Goal: Information Seeking & Learning: Check status

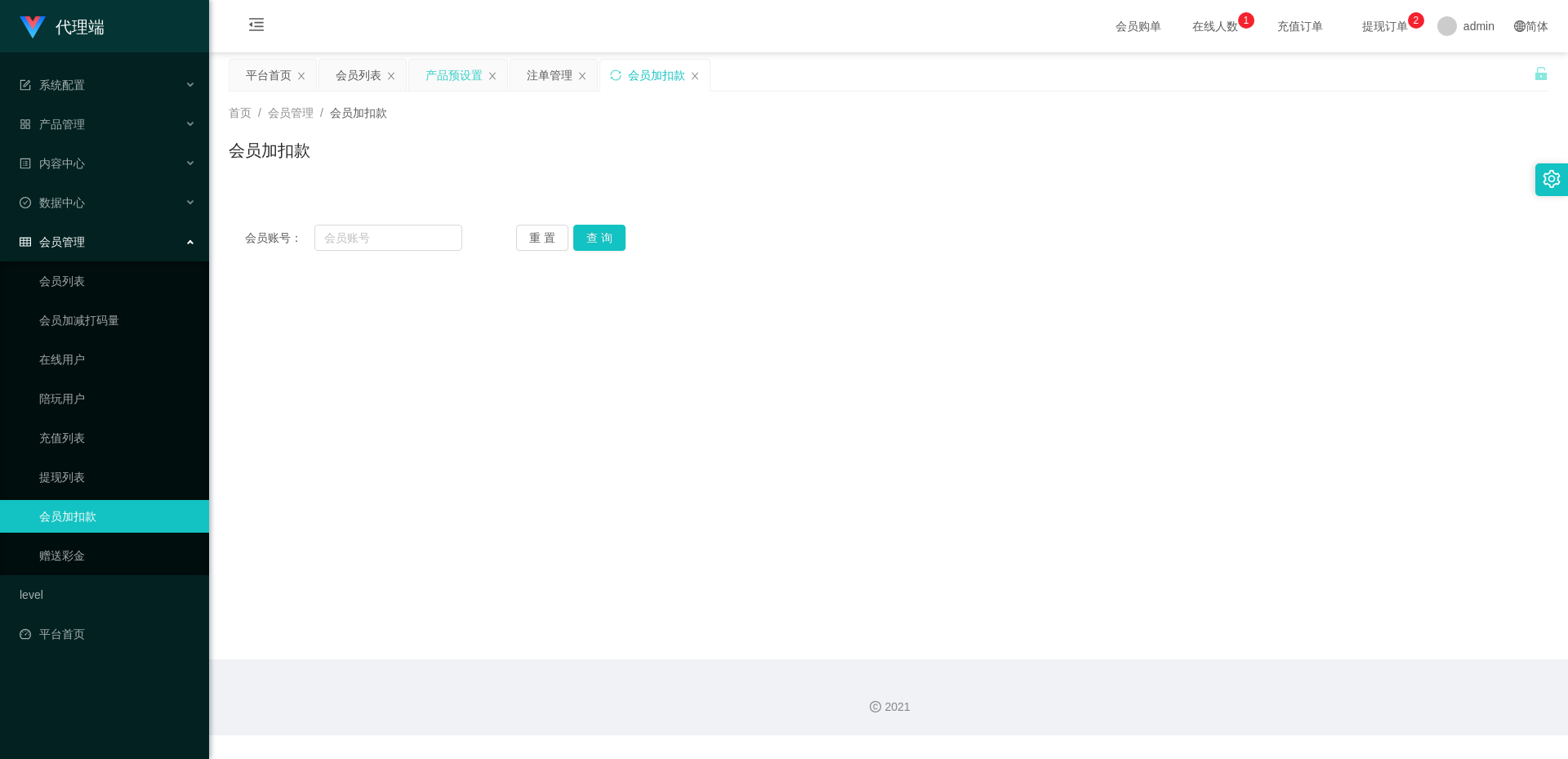
click at [453, 77] on div "产品预设置" at bounding box center [454, 74] width 57 height 31
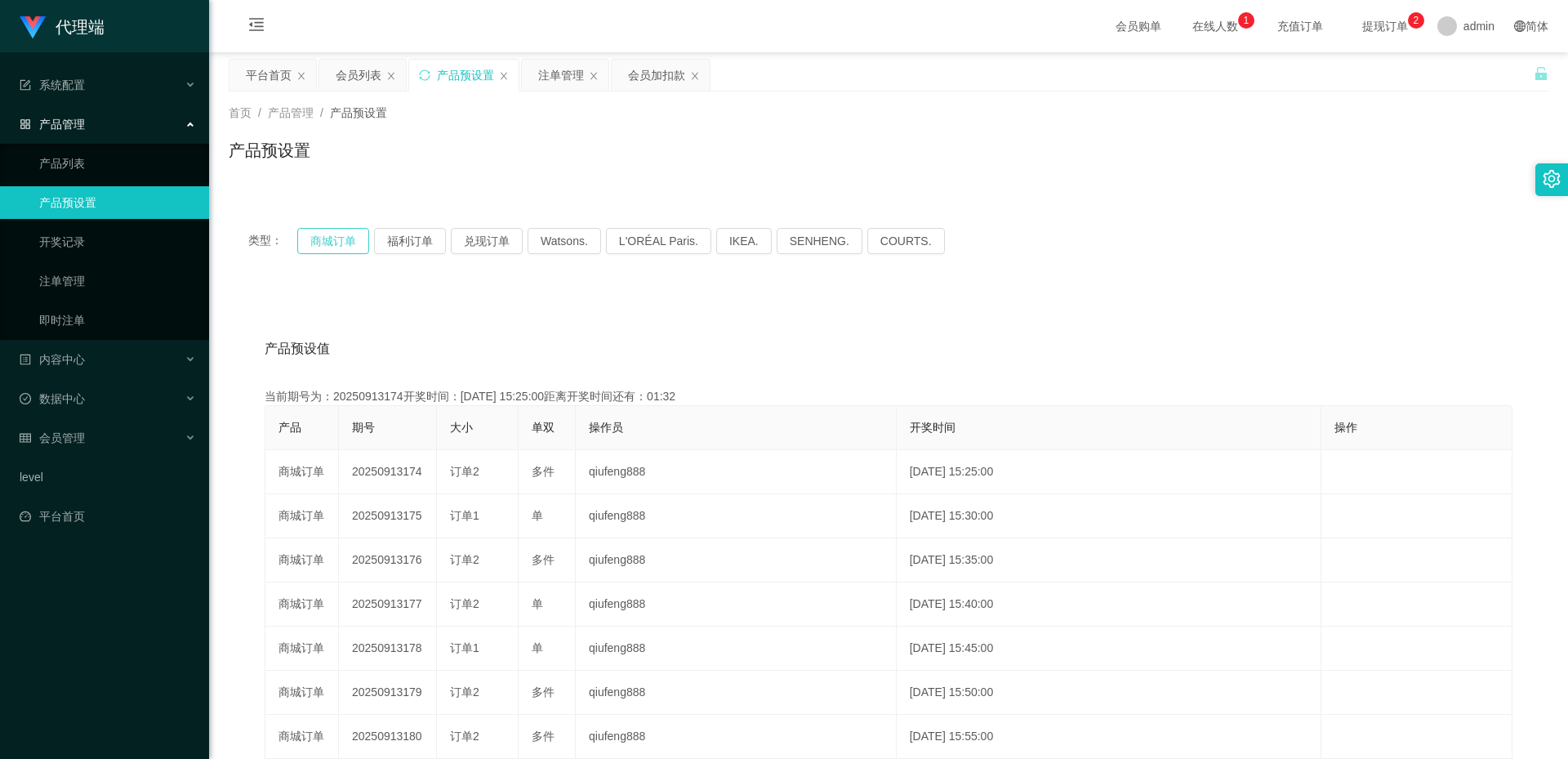
click at [337, 246] on button "商城订单" at bounding box center [333, 241] width 72 height 26
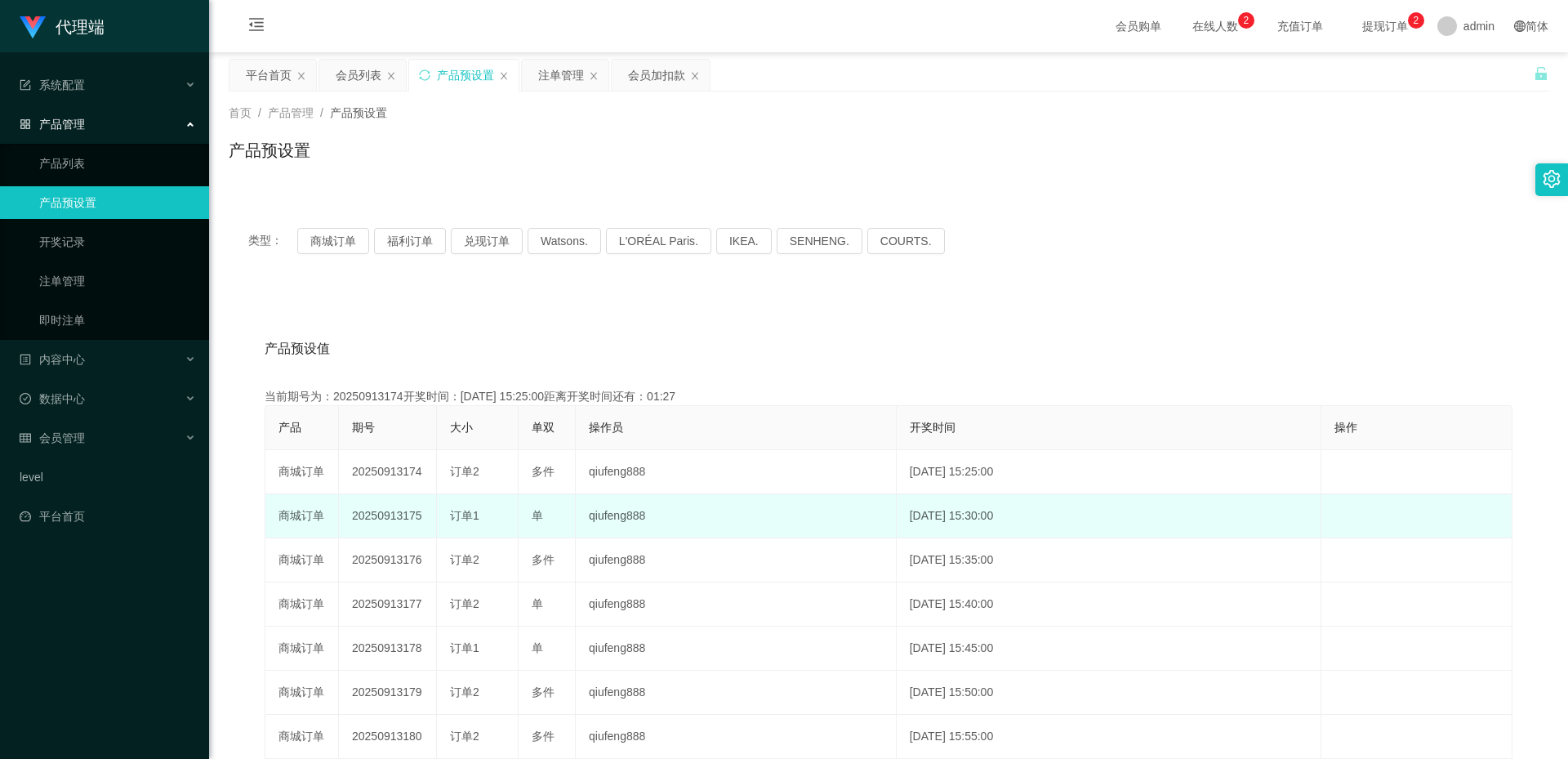
click at [389, 507] on td "20250913175" at bounding box center [388, 516] width 98 height 44
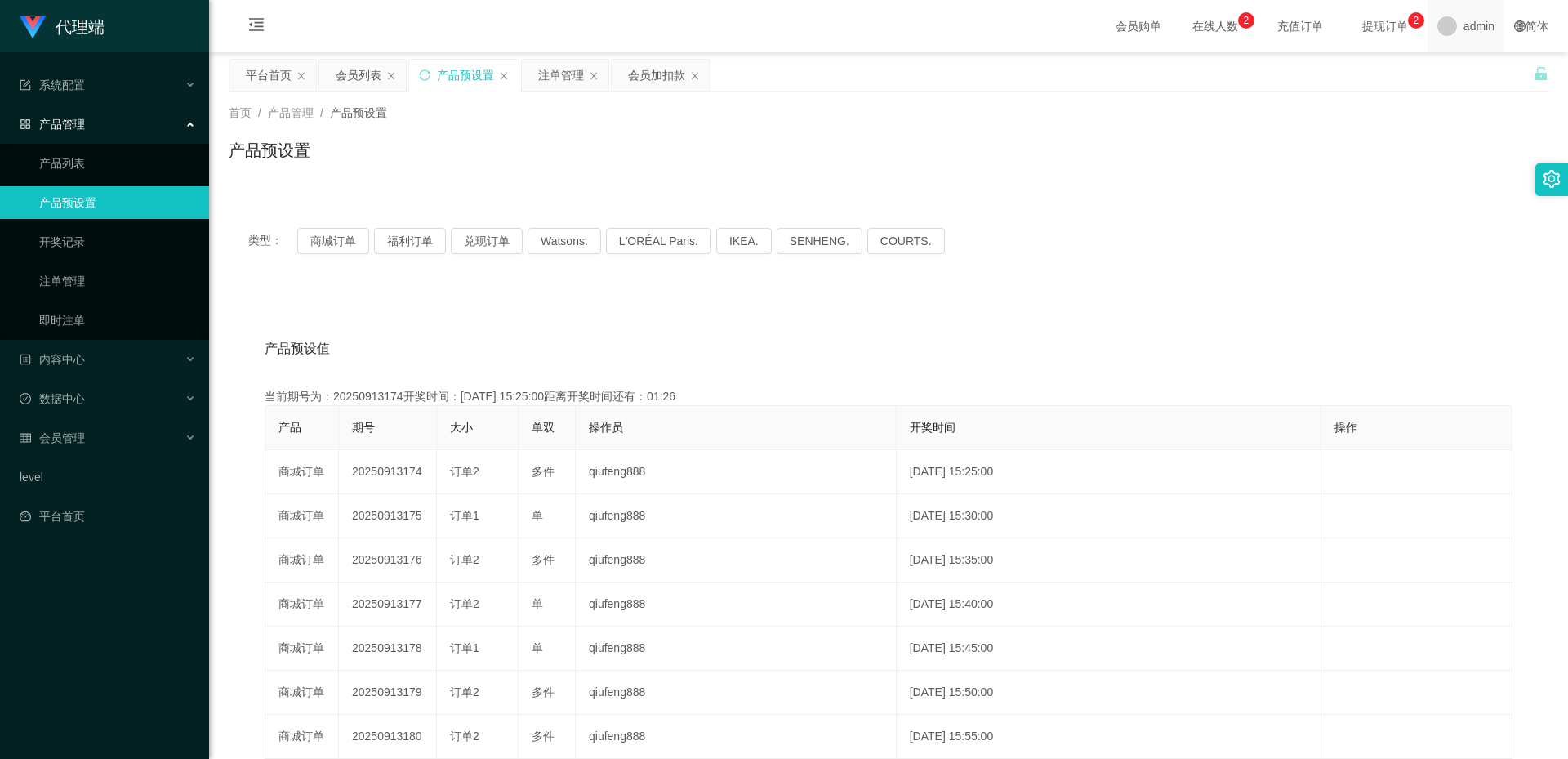
copy td "20250913175"
click at [541, 66] on div "注单管理" at bounding box center [561, 74] width 46 height 31
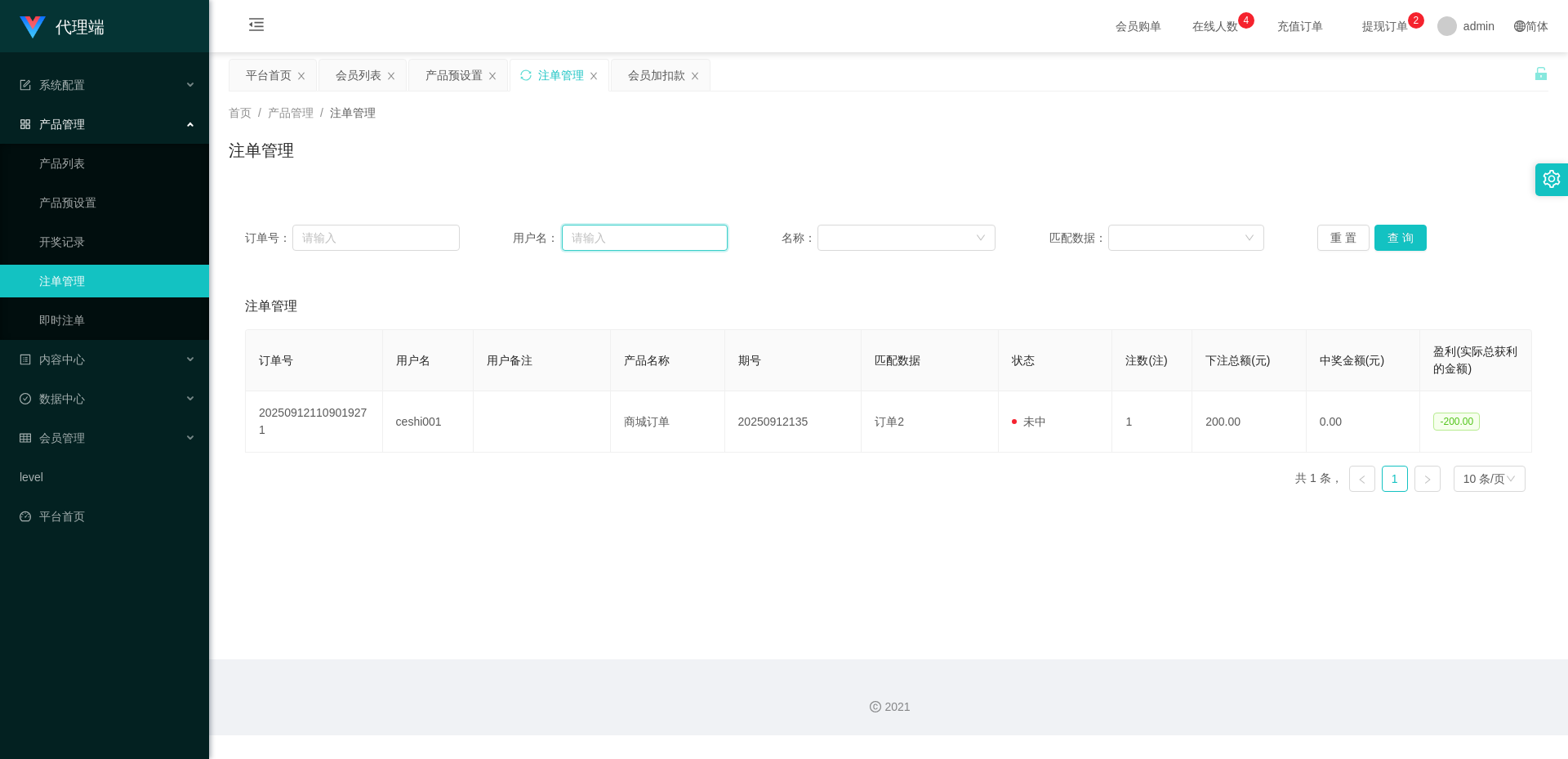
click at [618, 233] on input "text" at bounding box center [645, 237] width 165 height 26
paste input "Chahwa"
type input "Chahwa"
click at [1400, 236] on button "查 询" at bounding box center [1400, 237] width 53 height 26
click at [436, 64] on div "产品预设置" at bounding box center [454, 74] width 57 height 31
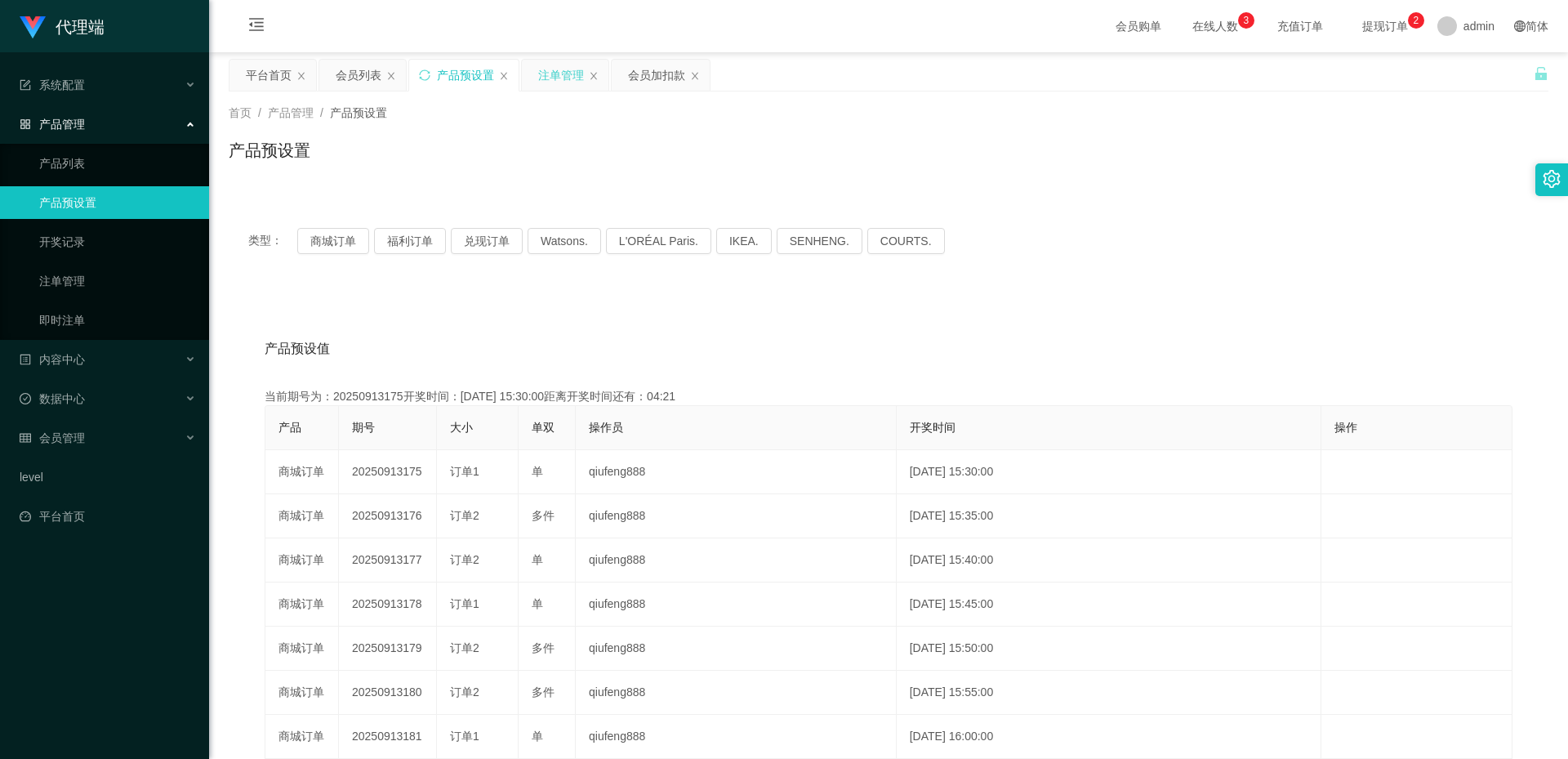
click at [544, 74] on div "注单管理" at bounding box center [561, 74] width 46 height 31
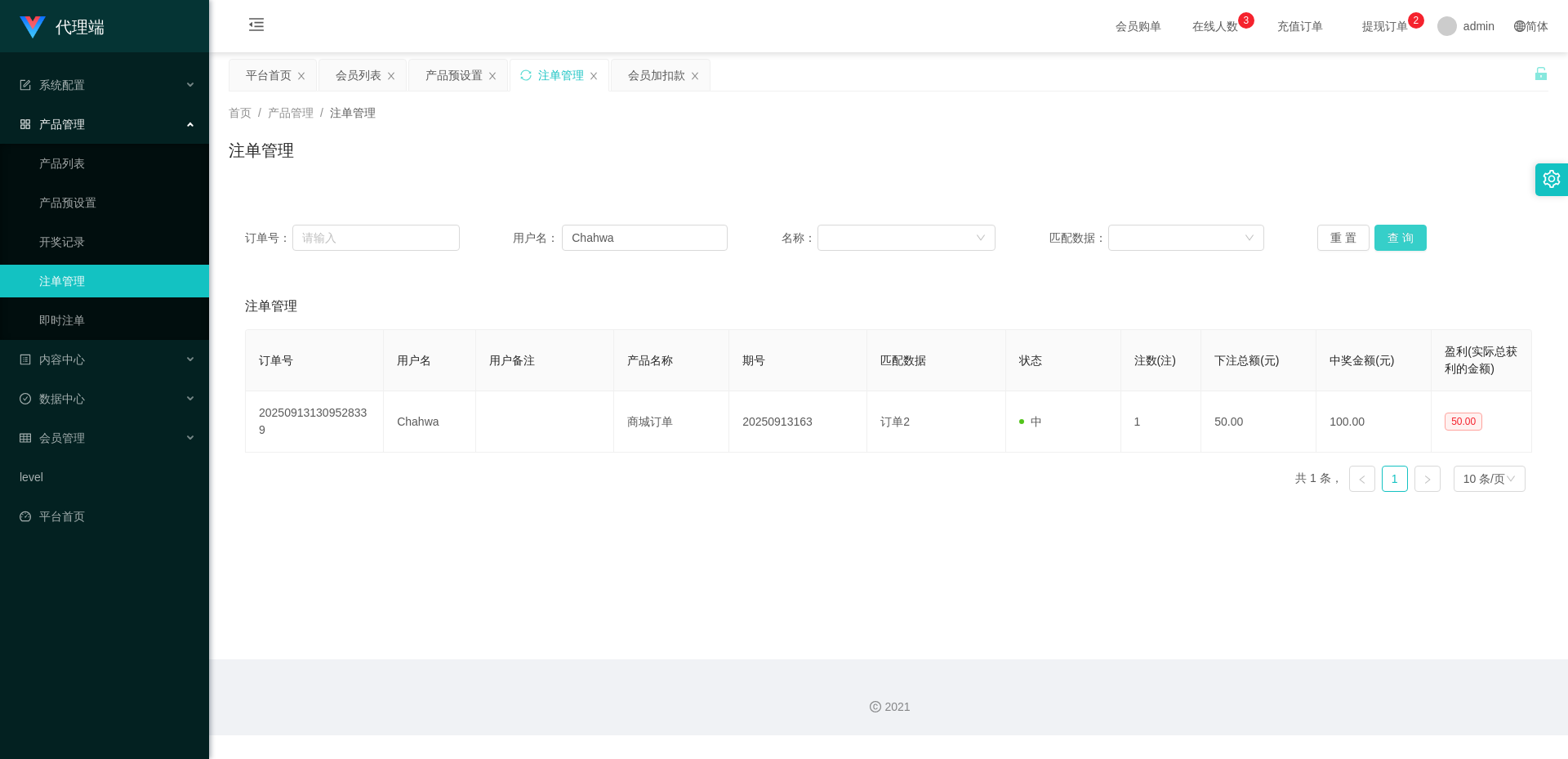
click at [1398, 240] on button "查 询" at bounding box center [1400, 237] width 53 height 26
click at [350, 75] on div "会员列表" at bounding box center [358, 74] width 46 height 31
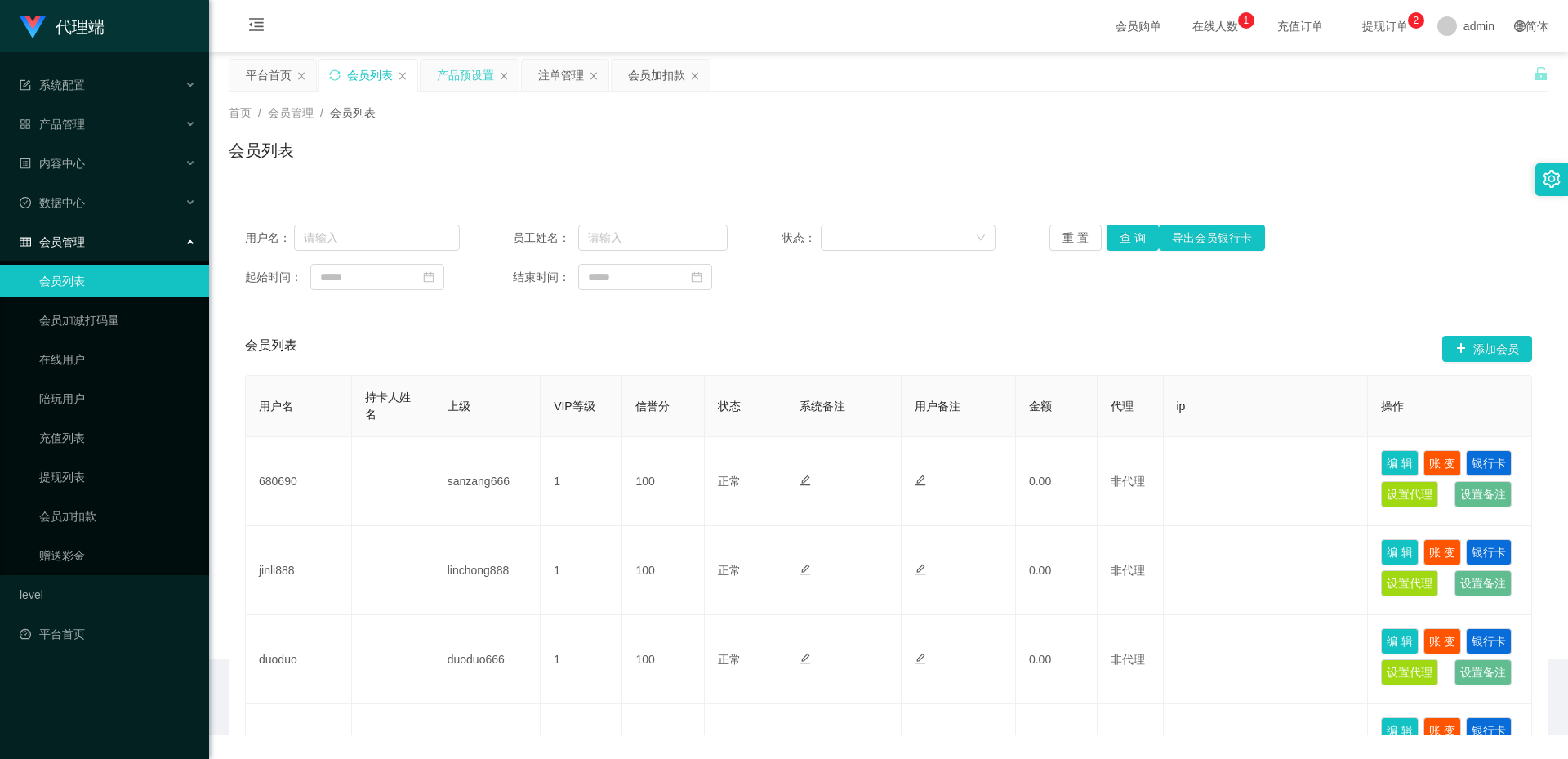
click at [455, 75] on div "产品预设置" at bounding box center [465, 74] width 57 height 31
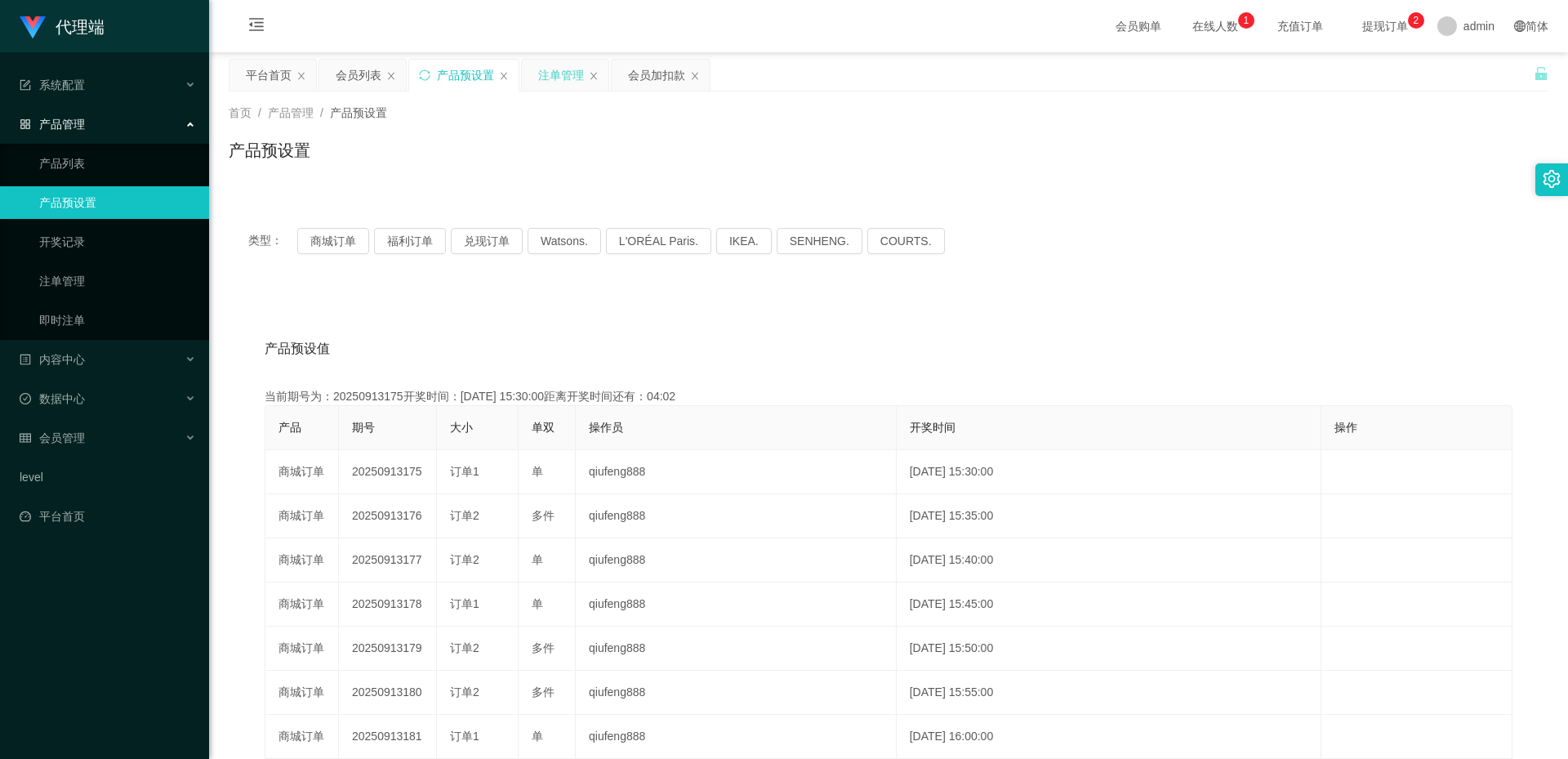
click at [559, 69] on div "注单管理" at bounding box center [561, 74] width 46 height 31
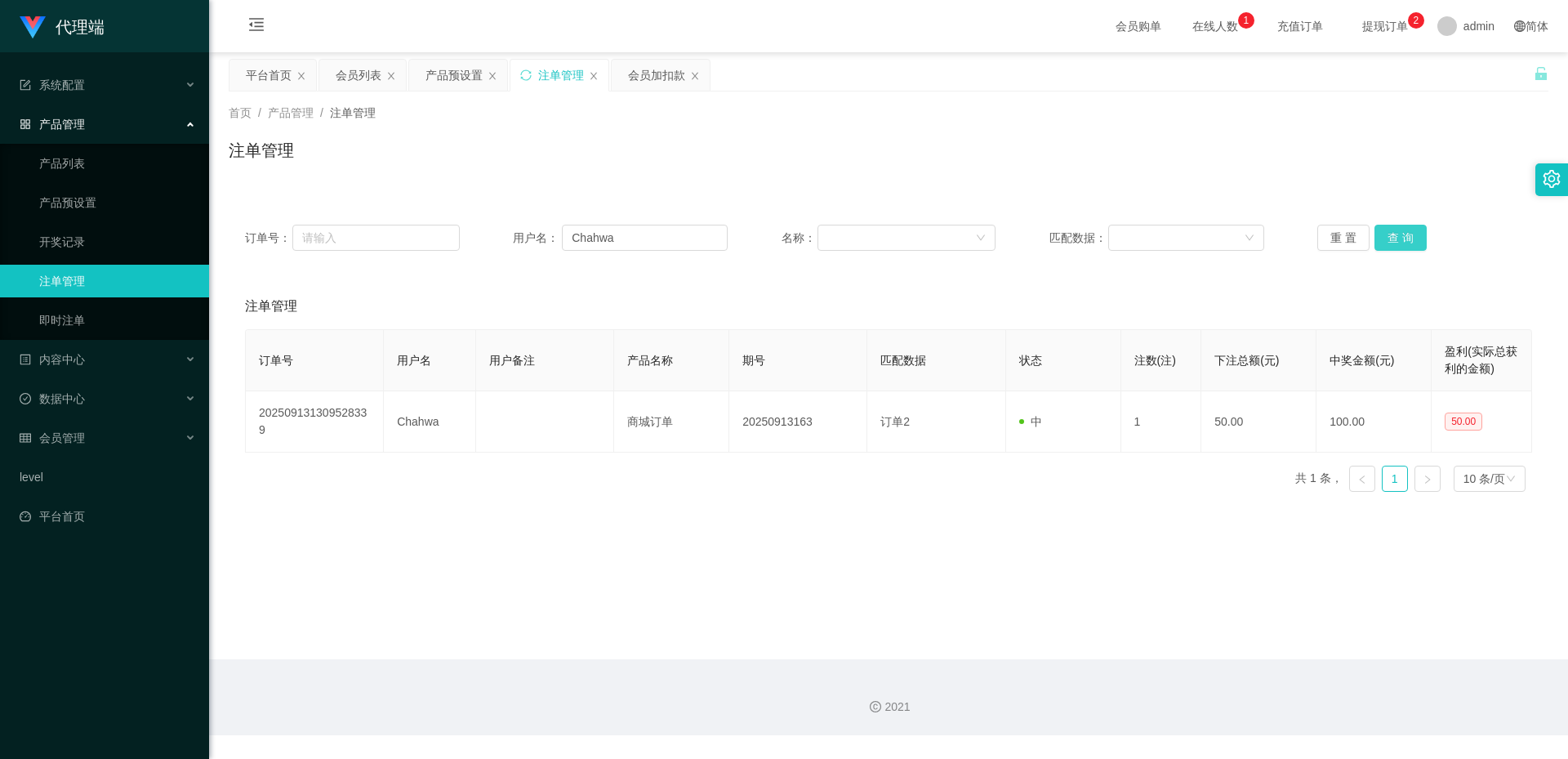
click at [1408, 236] on button "查 询" at bounding box center [1400, 237] width 53 height 26
click at [649, 257] on div "订单号： 用户名： Chahwa 名称： 匹配数据： 重 置 查 询" at bounding box center [889, 237] width 1320 height 59
click at [649, 252] on div "订单号： 用户名： Chahwa 名称： 匹配数据： 重 置 查 询" at bounding box center [889, 237] width 1320 height 59
click at [649, 251] on div "订单号： 用户名： Chahwa 名称： 匹配数据： 重 置 查 询" at bounding box center [889, 237] width 1320 height 59
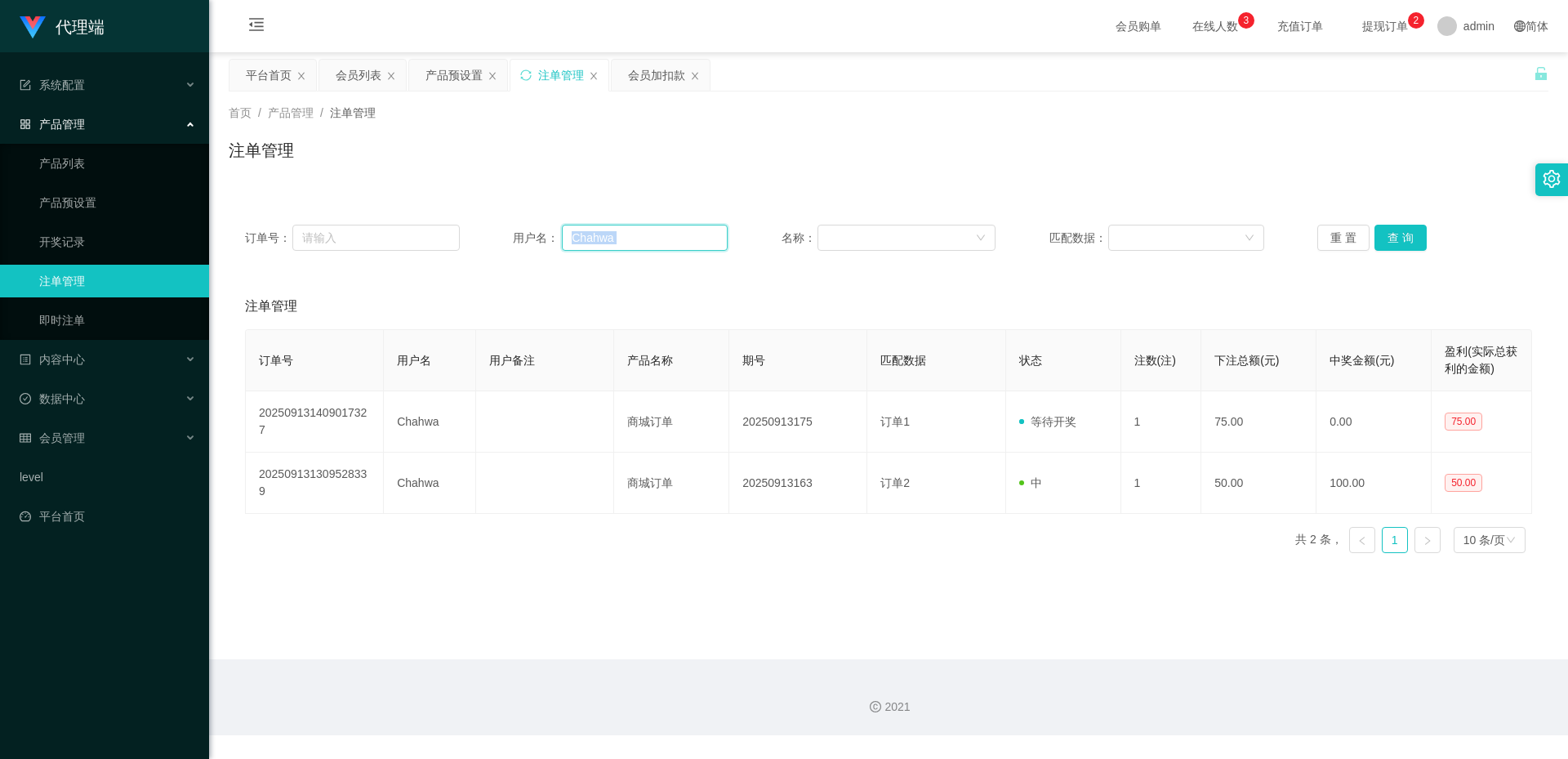
click at [649, 247] on input "Chahwa" at bounding box center [645, 237] width 165 height 26
click at [647, 247] on input "Chahwa" at bounding box center [645, 237] width 165 height 26
click at [350, 67] on div "会员列表" at bounding box center [358, 74] width 46 height 31
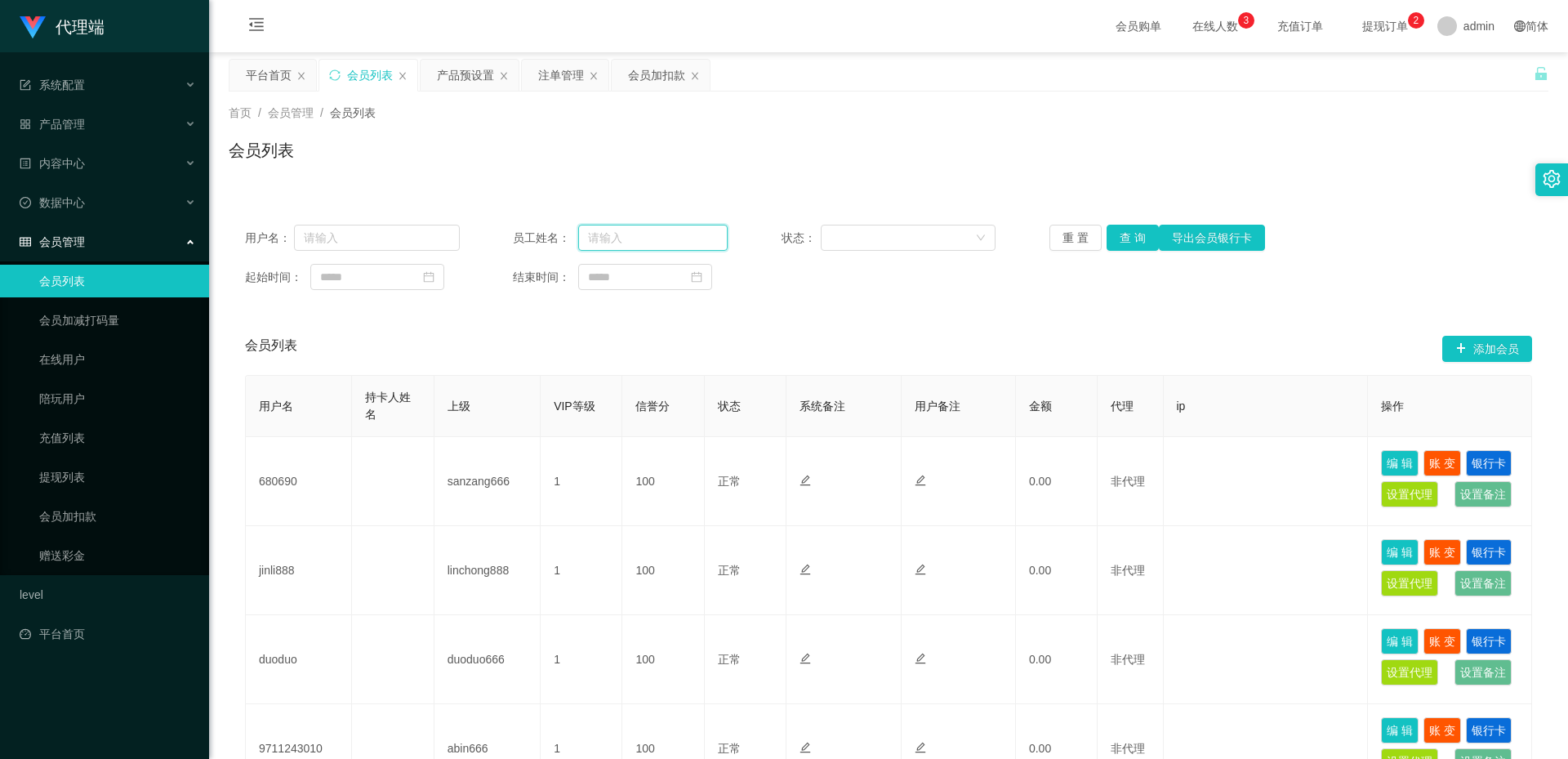
click at [650, 231] on input "text" at bounding box center [652, 237] width 150 height 26
click at [410, 235] on input "text" at bounding box center [377, 237] width 165 height 26
paste input "Chahwa"
click at [1144, 231] on button "查 询" at bounding box center [1133, 237] width 53 height 26
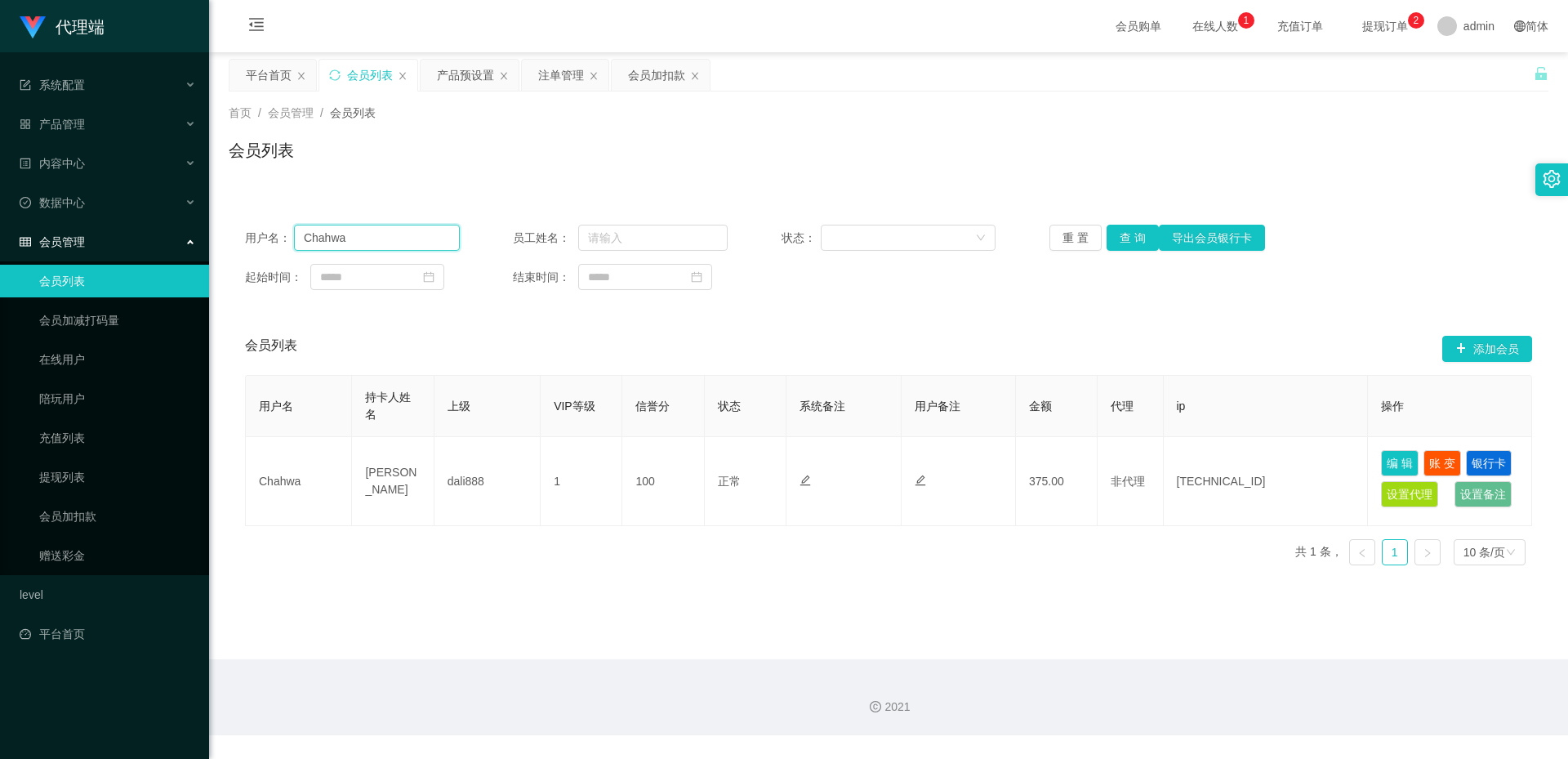
click at [426, 234] on input "Chahwa" at bounding box center [377, 237] width 165 height 26
paste input "81711606"
type input "81711606"
click at [1119, 236] on button "查 询" at bounding box center [1133, 237] width 53 height 26
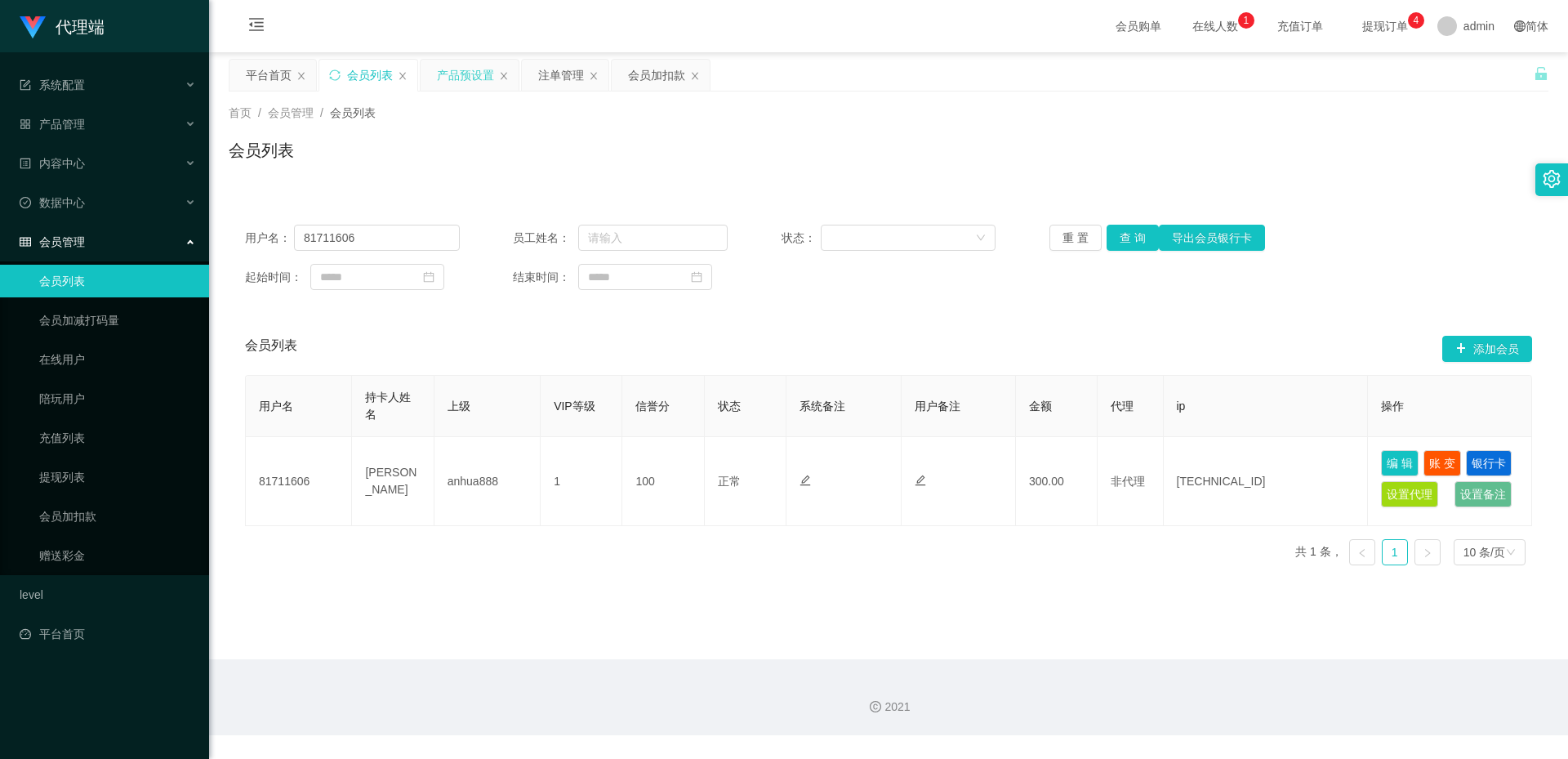
click at [455, 69] on div "产品预设置" at bounding box center [465, 74] width 57 height 31
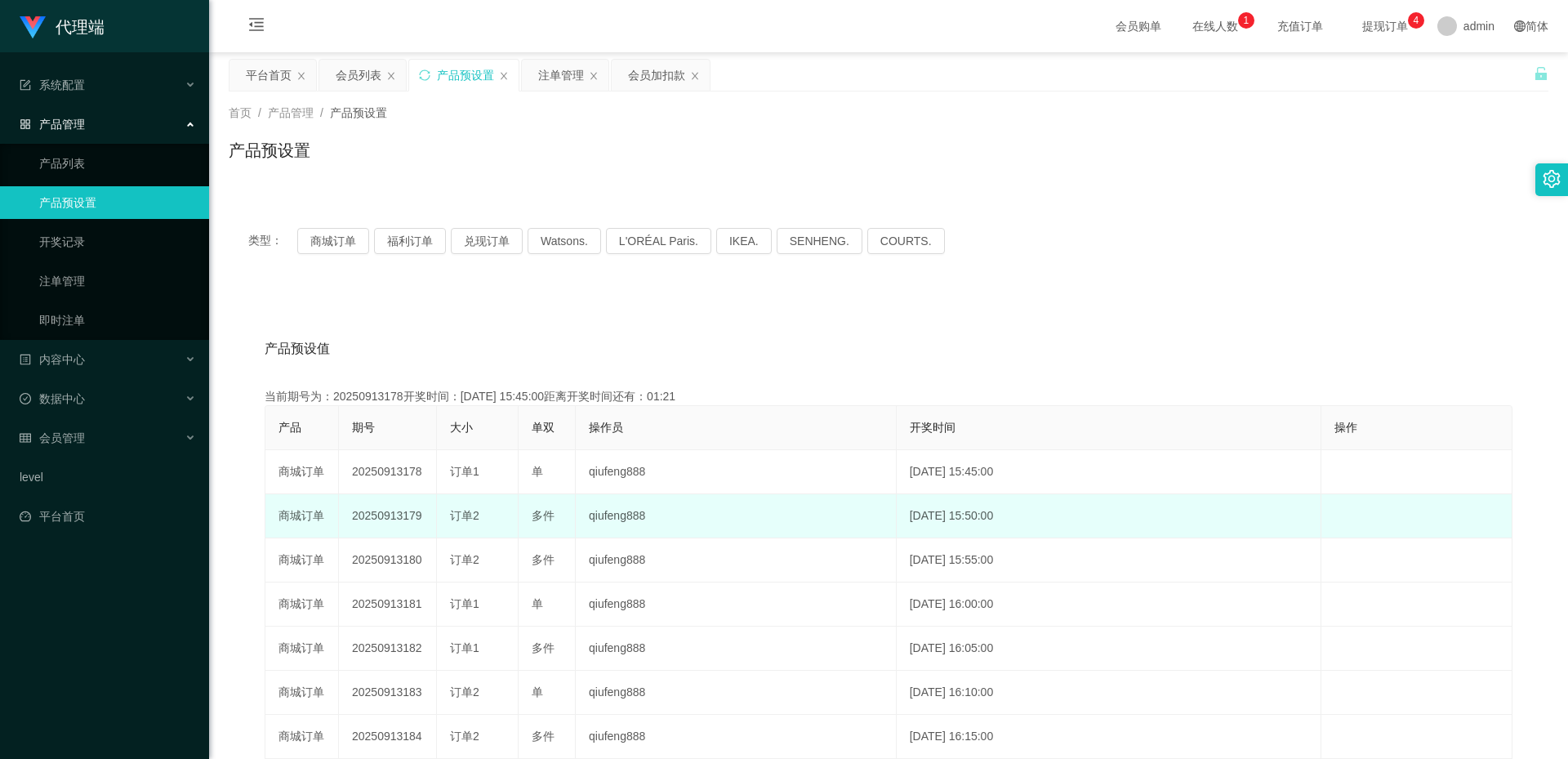
click at [395, 518] on td "20250913179" at bounding box center [388, 516] width 98 height 44
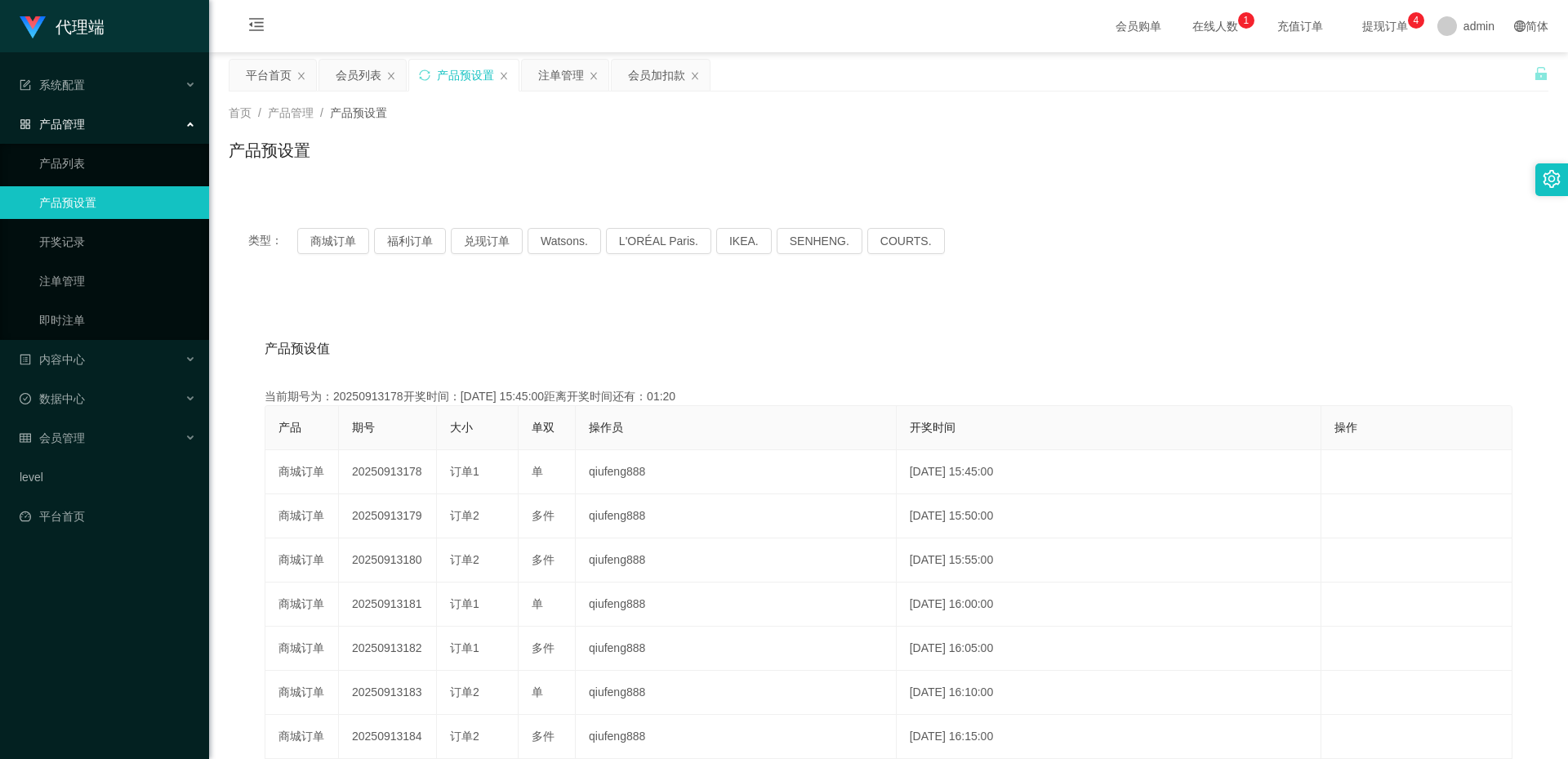
copy td "20250913179"
click at [546, 75] on div "注单管理" at bounding box center [561, 74] width 46 height 31
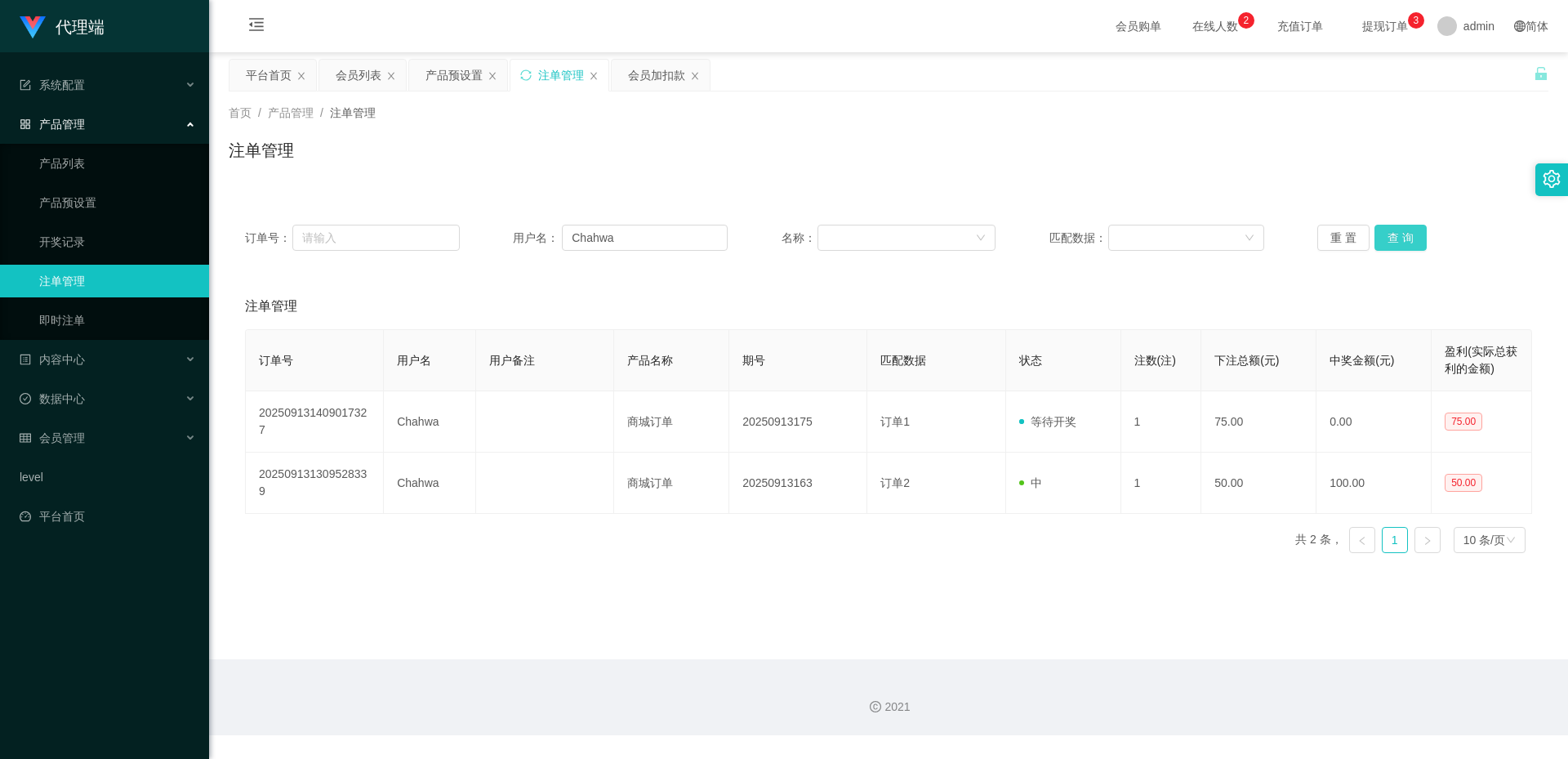
click at [1410, 225] on button "查 询" at bounding box center [1400, 237] width 53 height 26
click at [364, 76] on div "会员列表" at bounding box center [358, 74] width 46 height 31
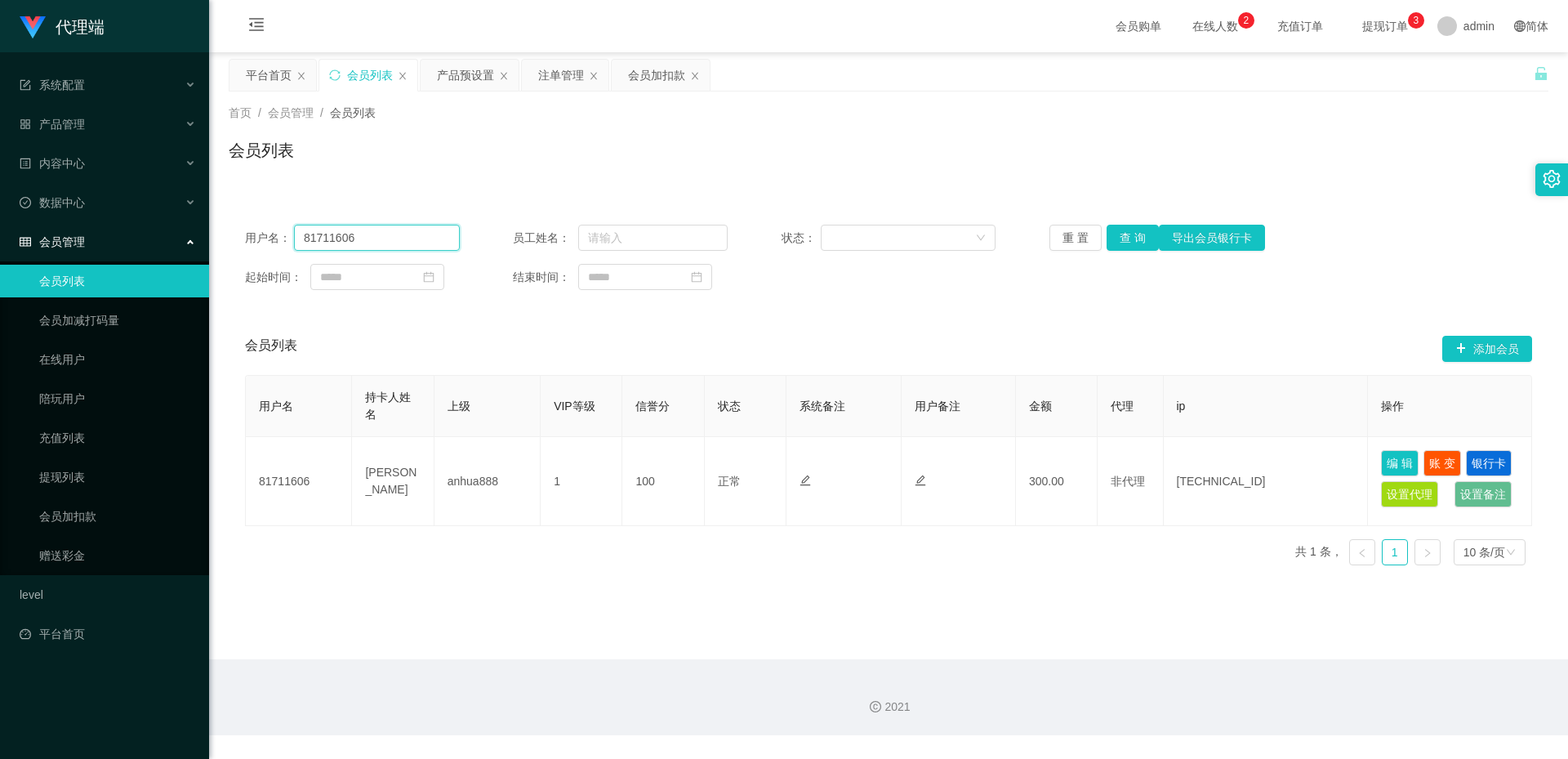
click at [368, 245] on input "81711606" at bounding box center [377, 237] width 165 height 26
click at [575, 72] on div "注单管理" at bounding box center [561, 74] width 46 height 31
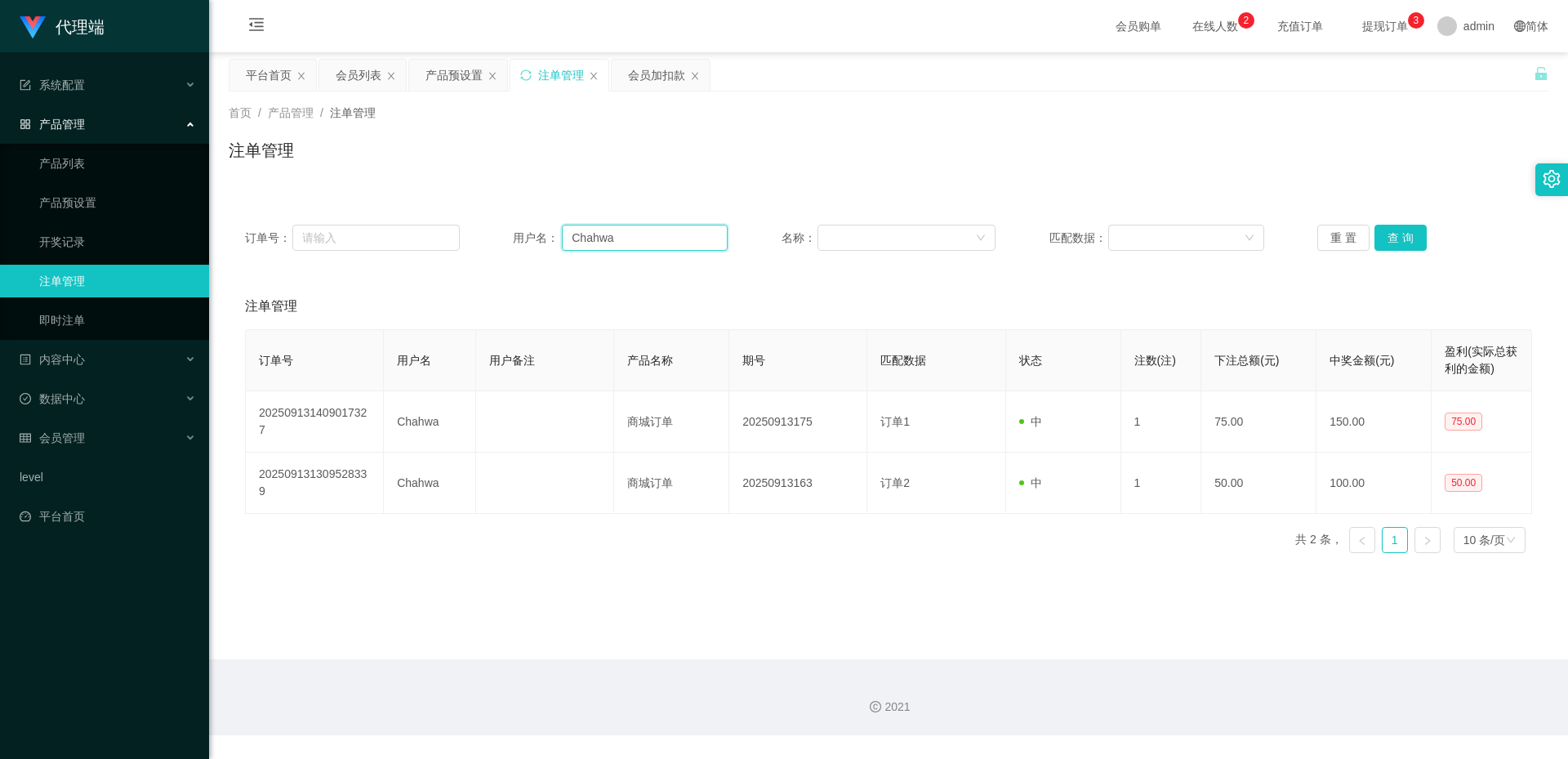
click at [646, 242] on input "Chahwa" at bounding box center [645, 237] width 165 height 26
paste input "81711606"
click at [1413, 247] on button "查 询" at bounding box center [1400, 237] width 53 height 26
click at [645, 238] on input "81711606" at bounding box center [645, 237] width 165 height 26
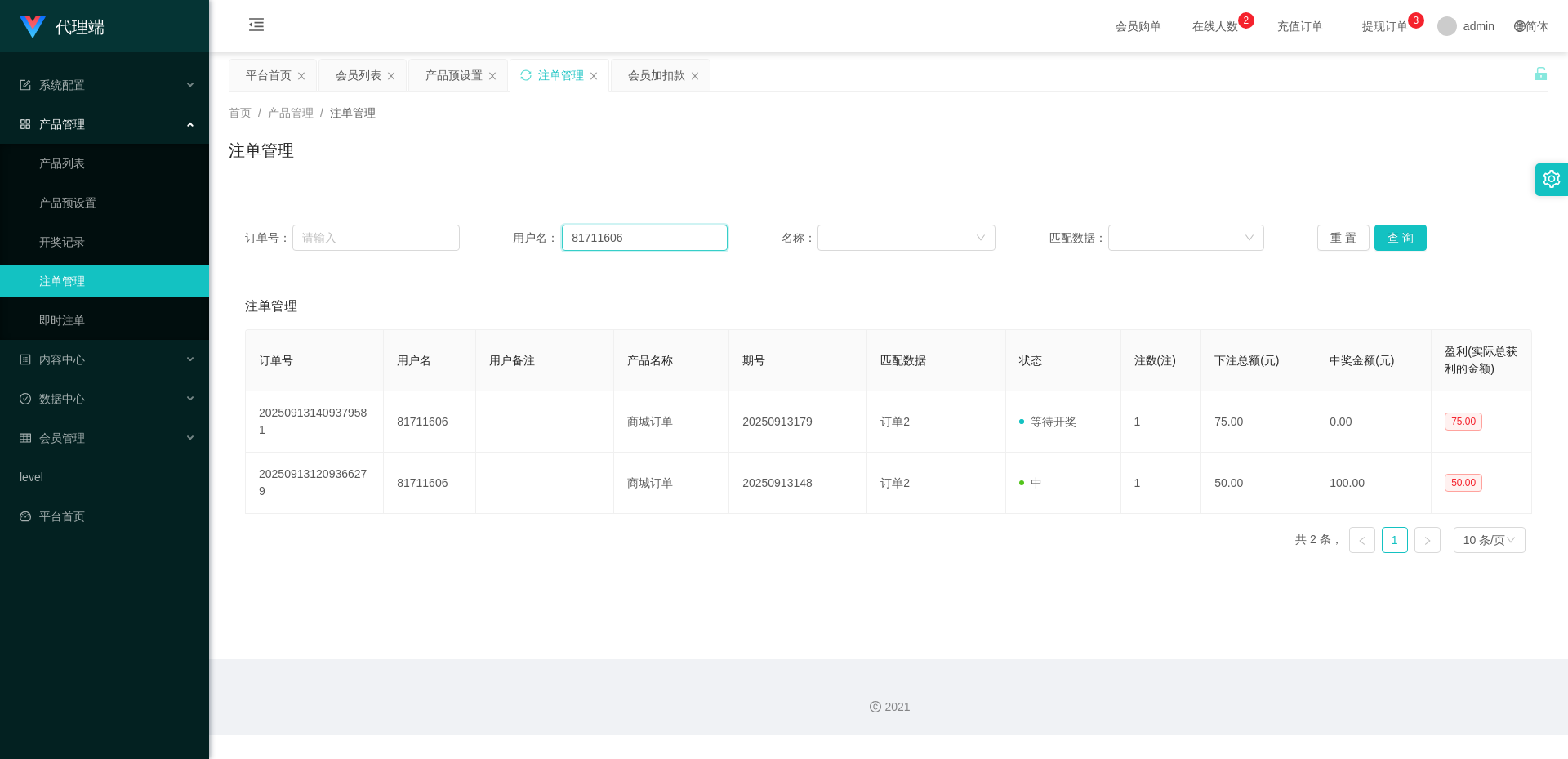
click at [645, 238] on input "81711606" at bounding box center [645, 237] width 165 height 26
paste input "6686"
type input "66866"
click at [1390, 237] on button "查 询" at bounding box center [1400, 237] width 53 height 26
click at [464, 79] on div "产品预设置" at bounding box center [454, 74] width 57 height 31
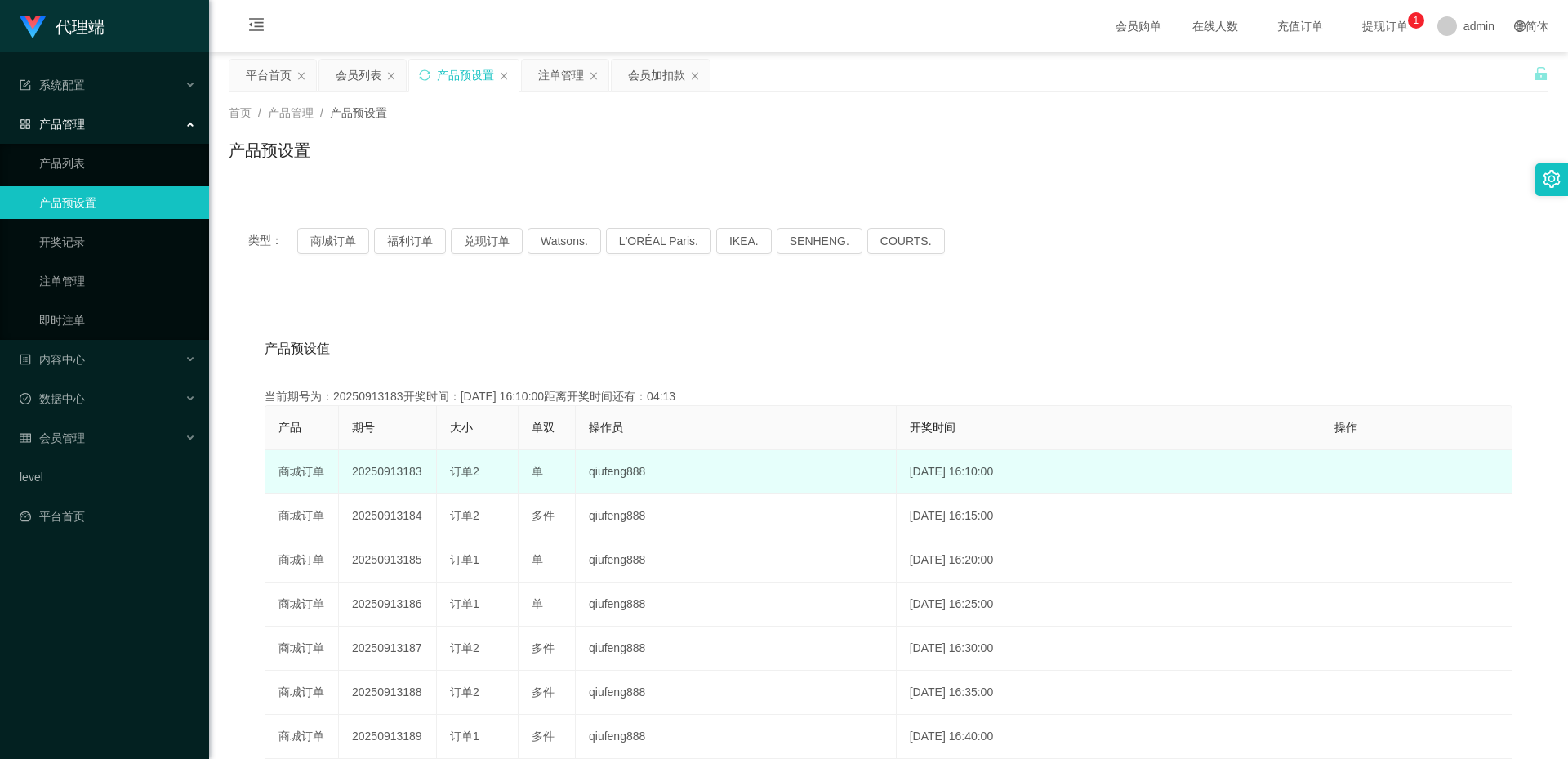
click at [383, 467] on td "20250913183" at bounding box center [388, 472] width 98 height 44
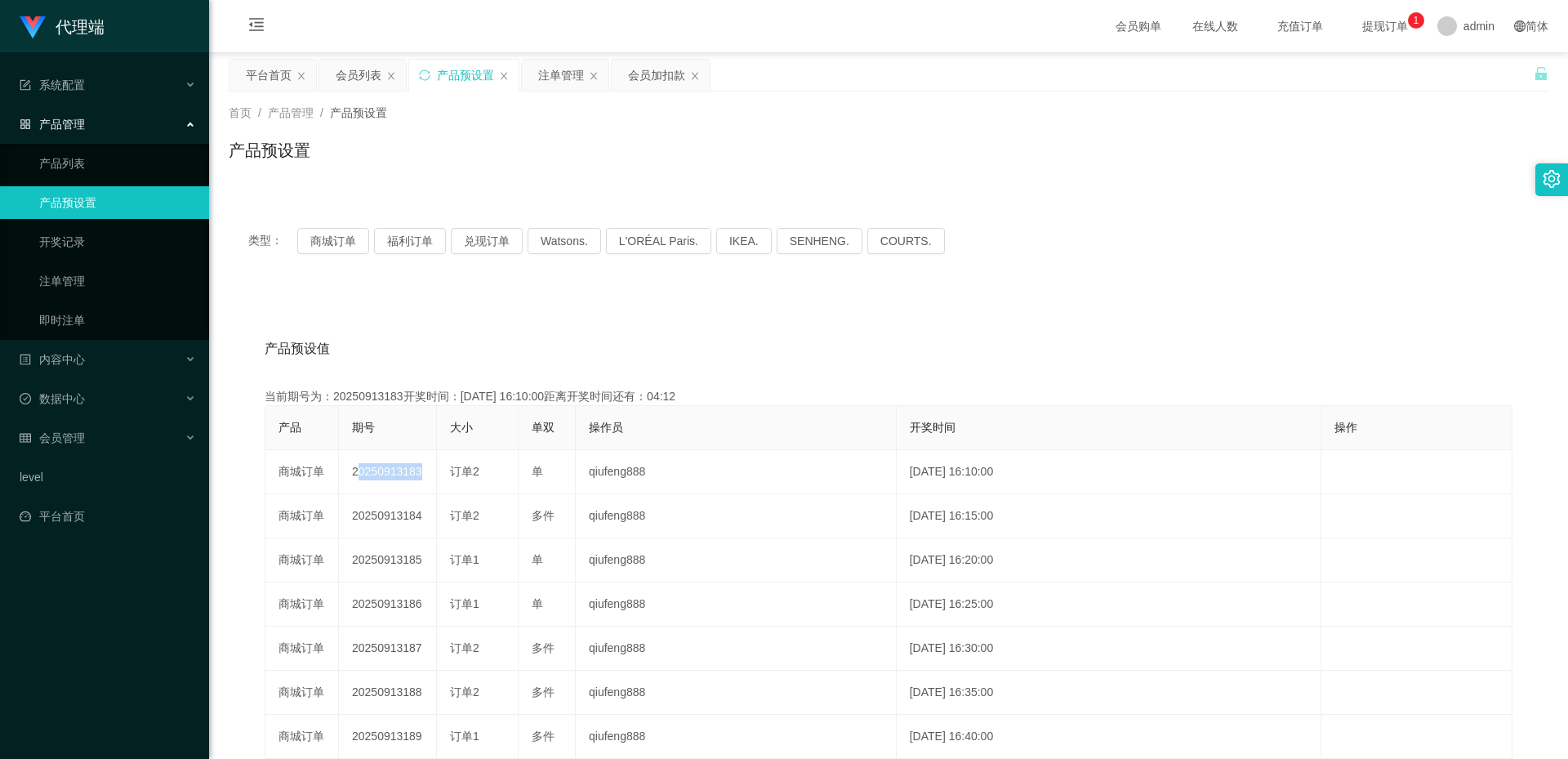
copy td "20250913183"
click at [547, 83] on div "注单管理" at bounding box center [561, 74] width 46 height 31
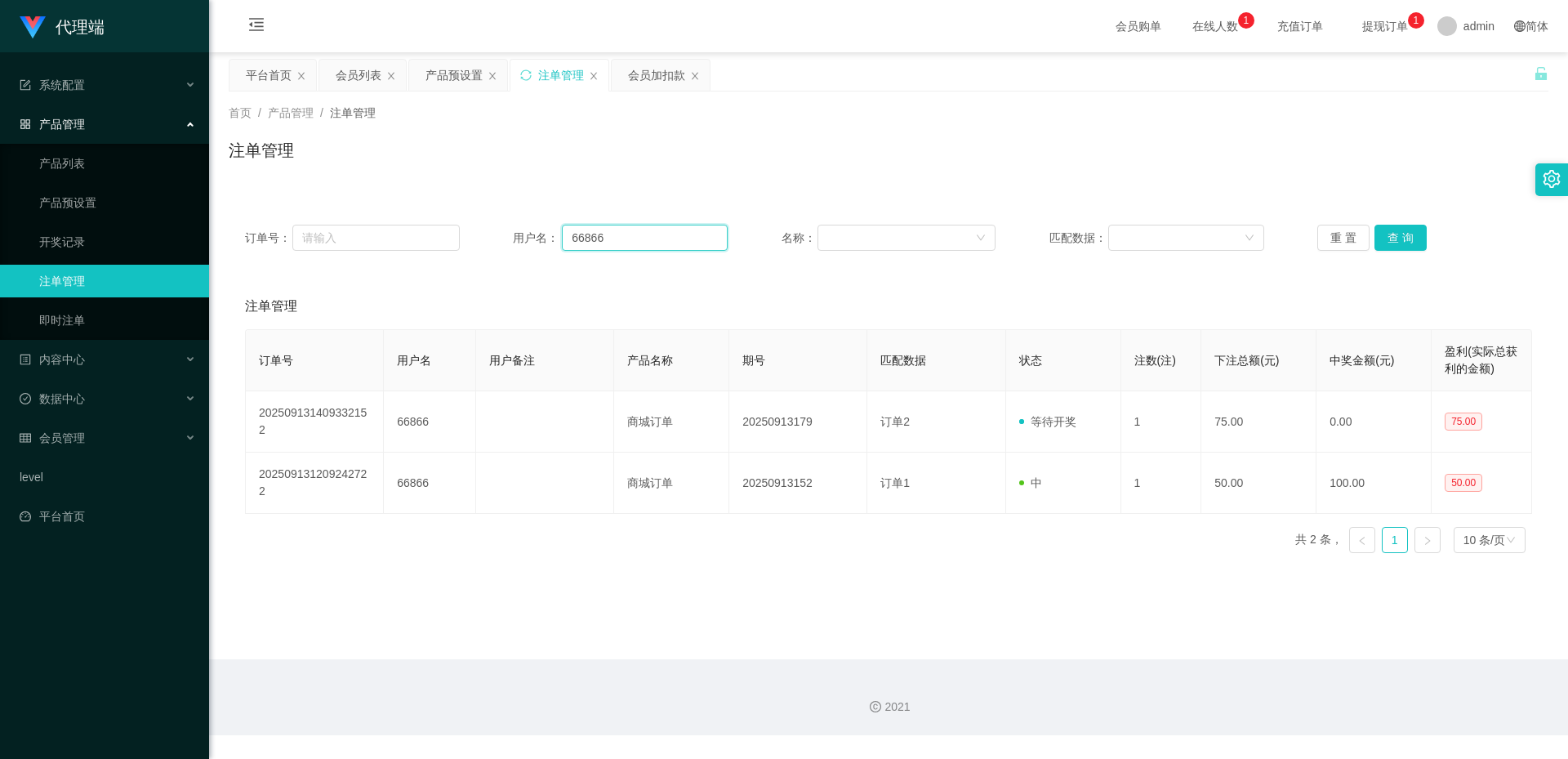
click at [629, 248] on input "66866" at bounding box center [645, 237] width 165 height 26
paste input "168888"
type input "168888"
click at [1386, 239] on button "查 询" at bounding box center [1400, 237] width 53 height 26
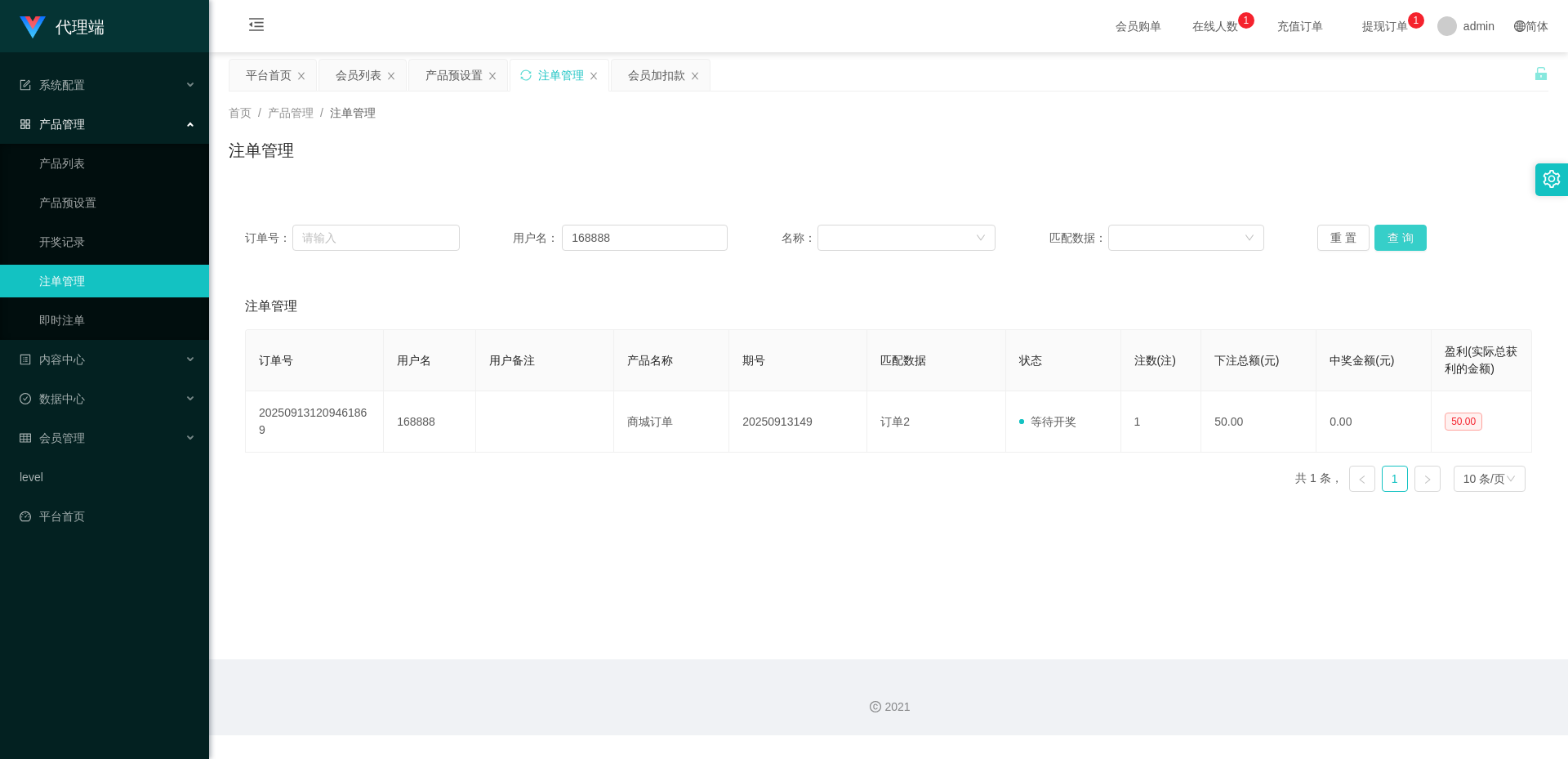
click at [1398, 233] on button "查 询" at bounding box center [1400, 237] width 53 height 26
click at [1398, 233] on div "重 置 查 询" at bounding box center [1424, 237] width 215 height 26
click at [1398, 229] on button "查 询" at bounding box center [1400, 237] width 53 height 26
click at [635, 249] on input "168888" at bounding box center [645, 237] width 165 height 26
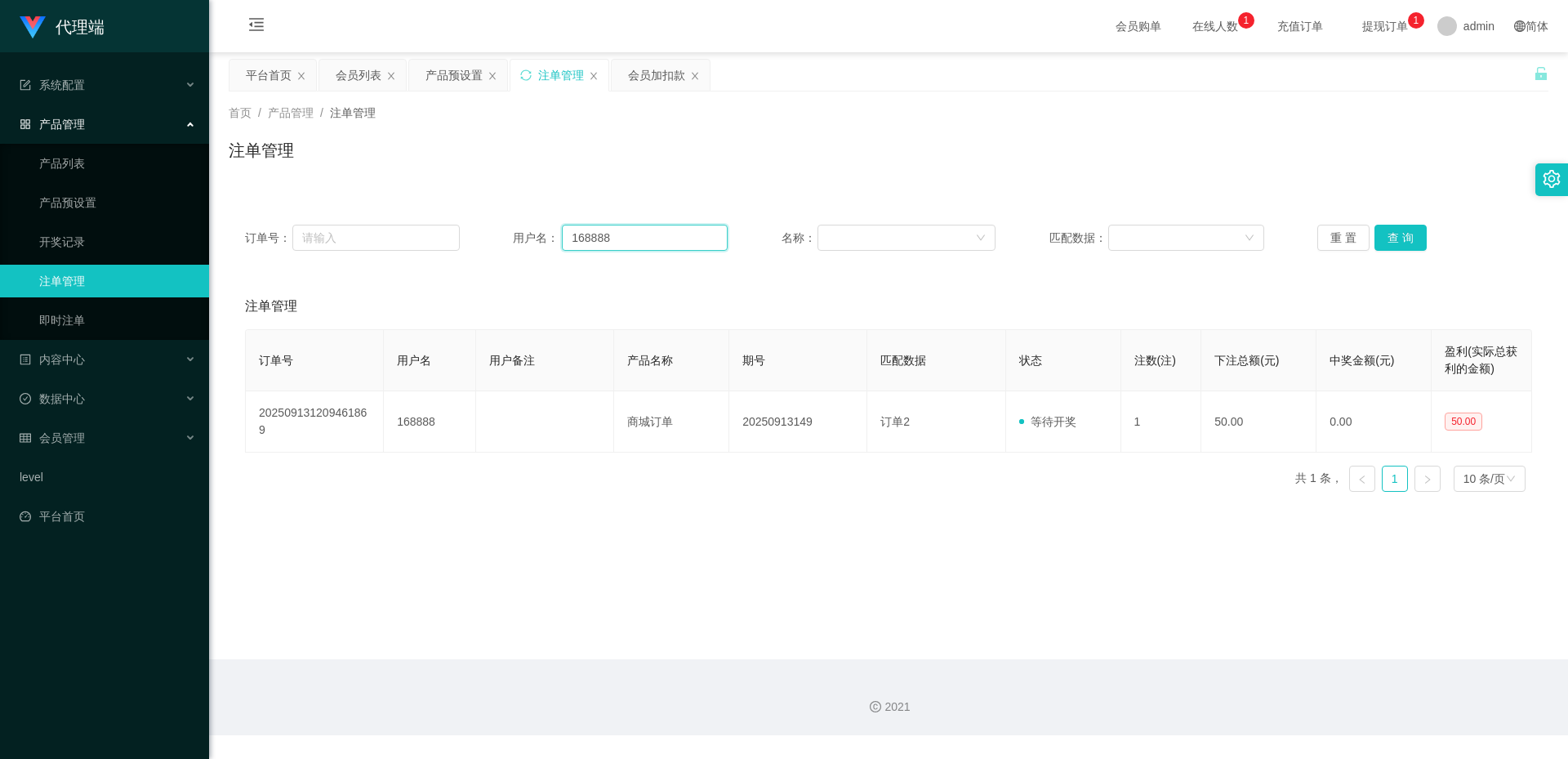
click at [633, 242] on input "168888" at bounding box center [645, 237] width 165 height 26
click at [1397, 239] on button "查 询" at bounding box center [1400, 237] width 53 height 26
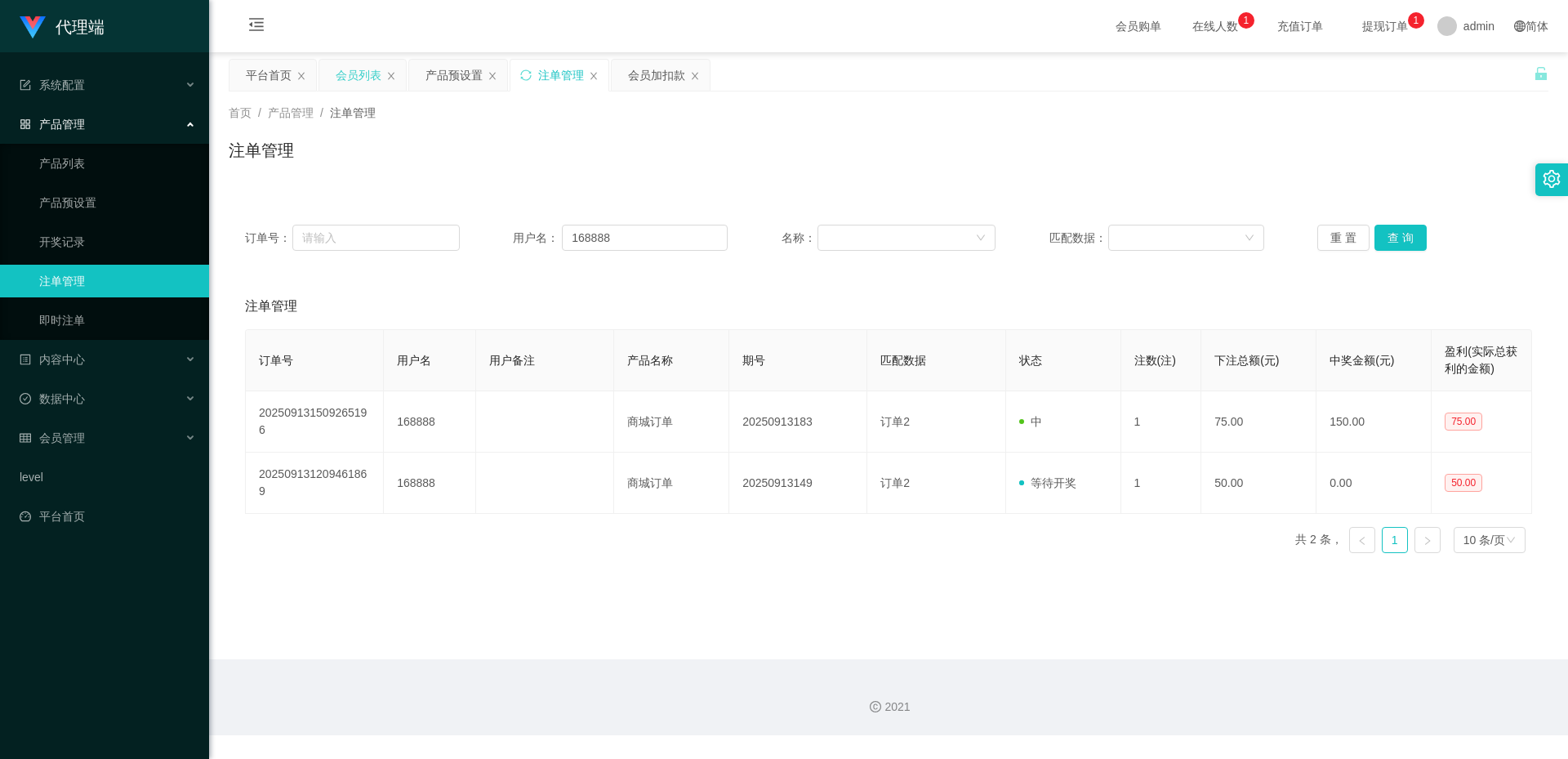
click at [358, 83] on div "会员列表" at bounding box center [358, 74] width 46 height 31
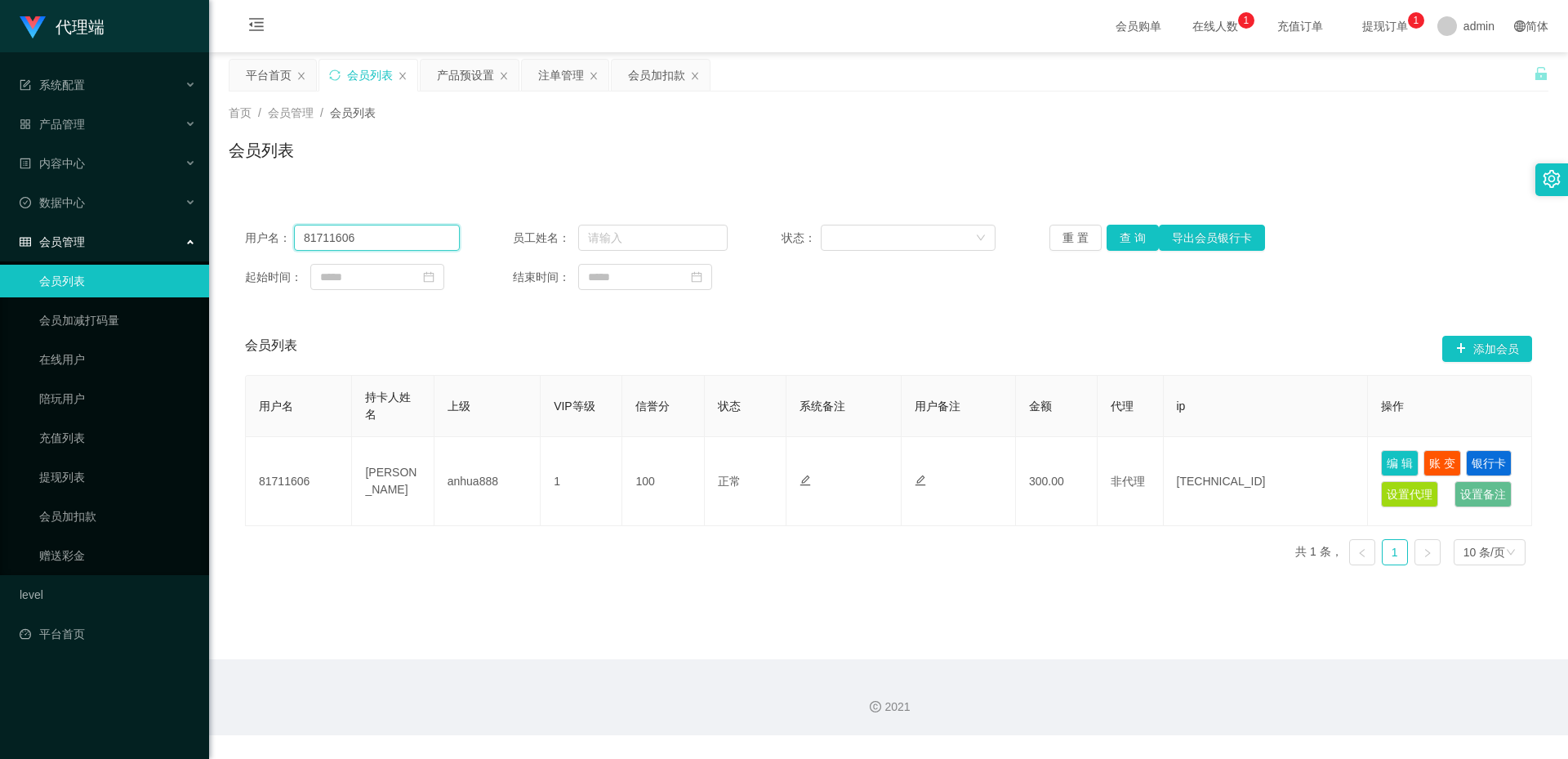
click at [393, 226] on input "81711606" at bounding box center [377, 237] width 165 height 26
paste input "168888"
type input "168888"
click at [1128, 235] on button "查 询" at bounding box center [1133, 237] width 53 height 26
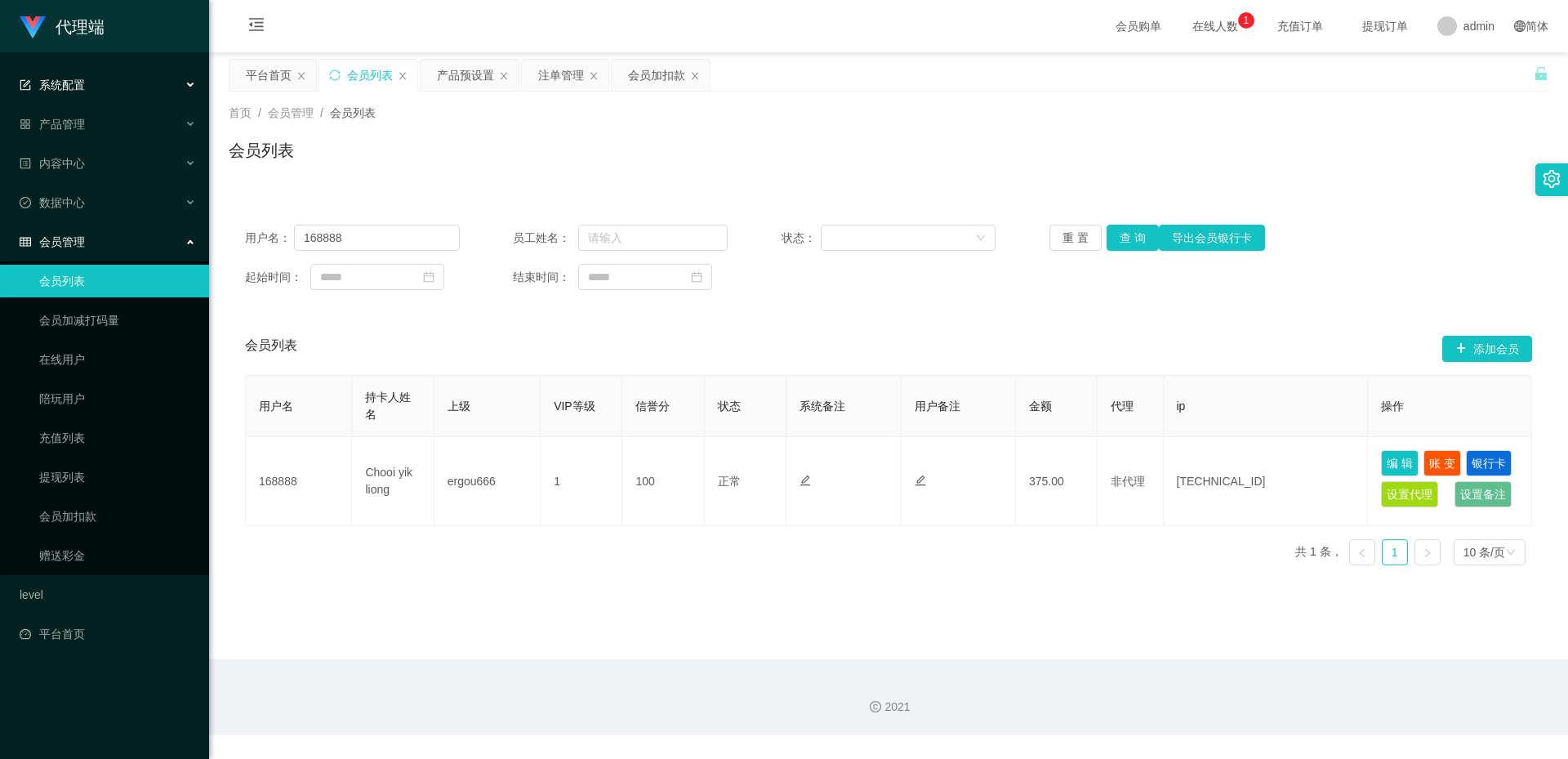
click at [89, 91] on div "系统配置" at bounding box center [104, 84] width 209 height 33
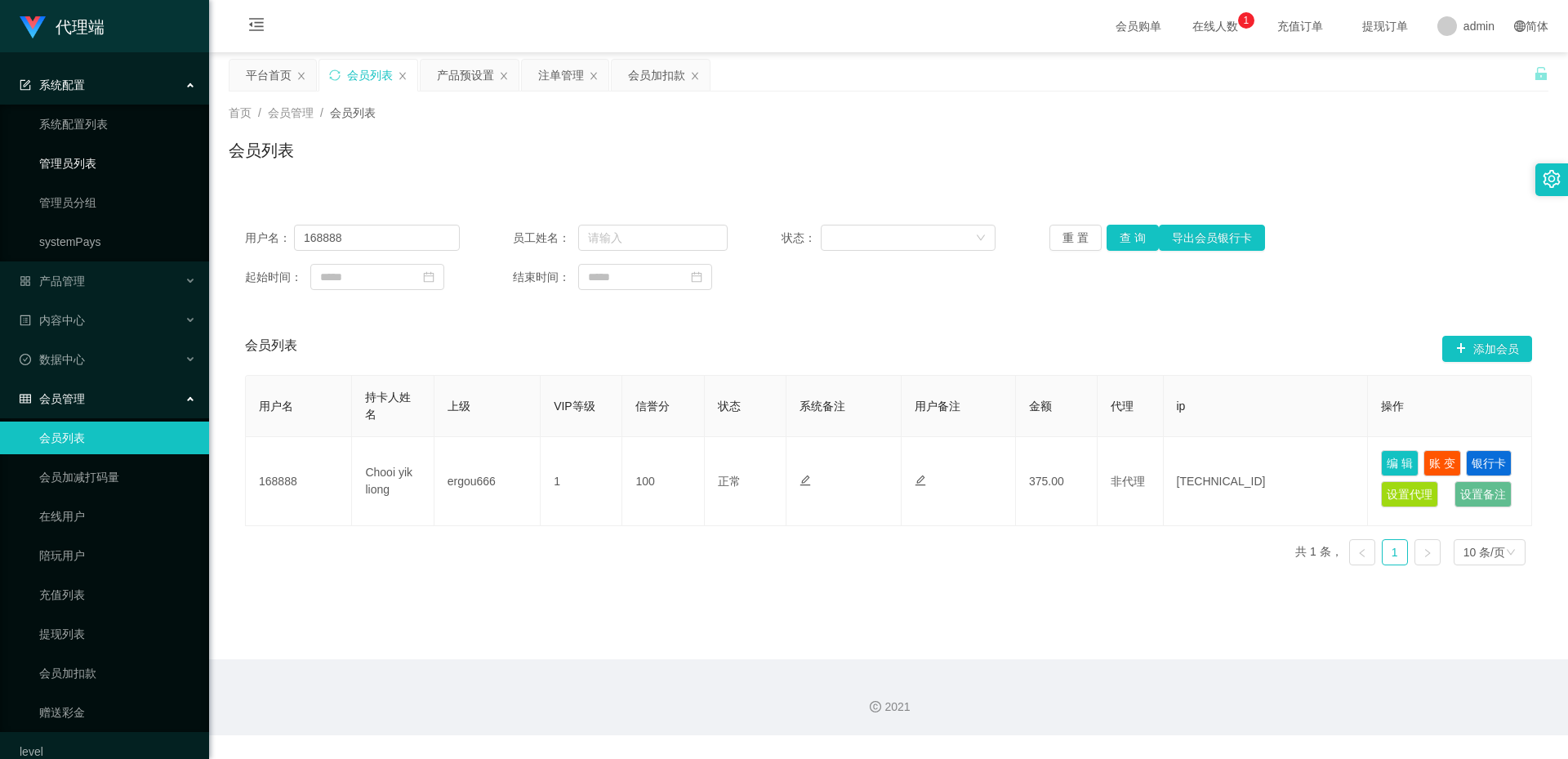
click at [90, 172] on link "管理员列表" at bounding box center [118, 163] width 157 height 33
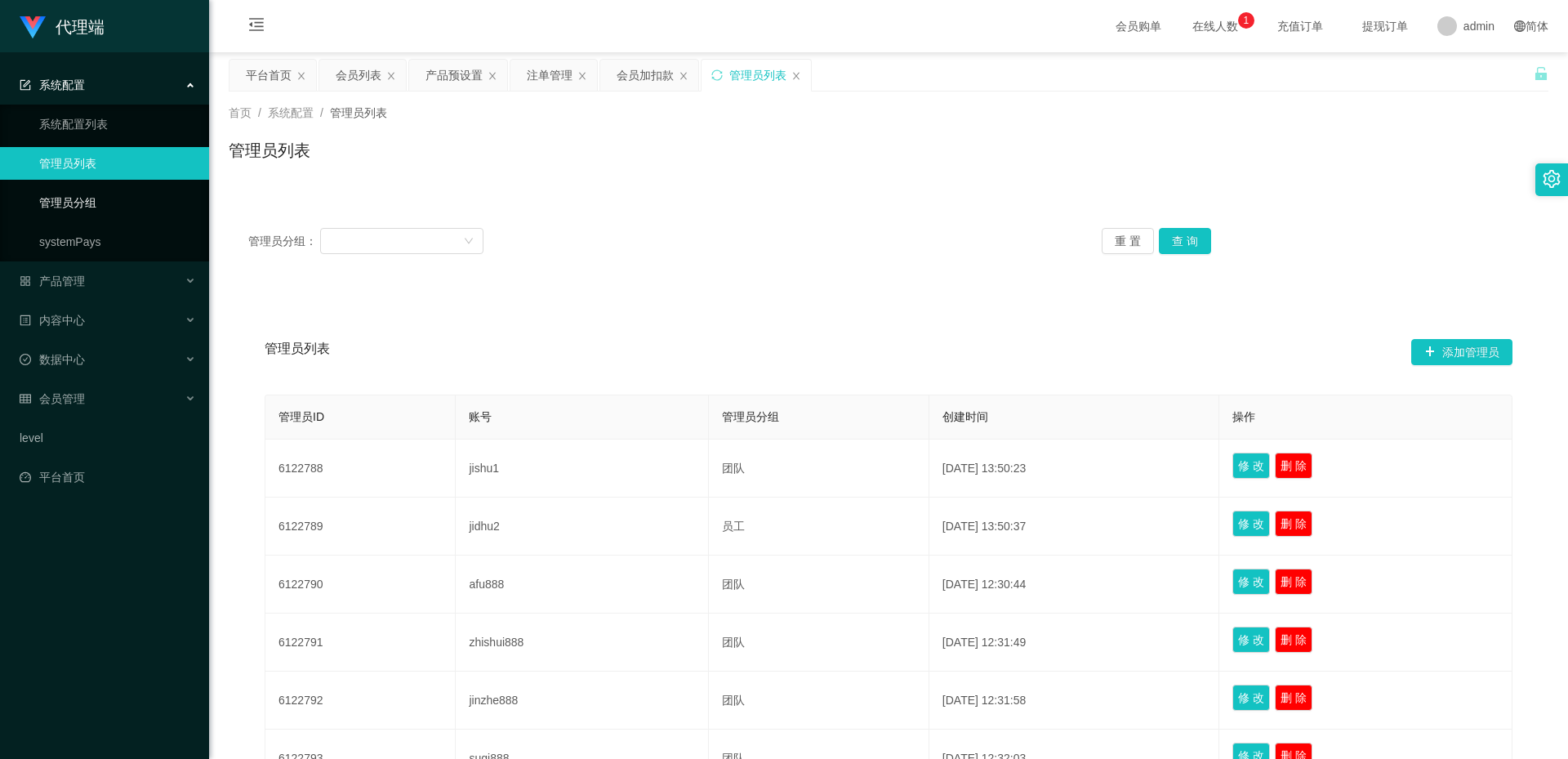
click at [86, 201] on link "管理员分组" at bounding box center [118, 202] width 157 height 33
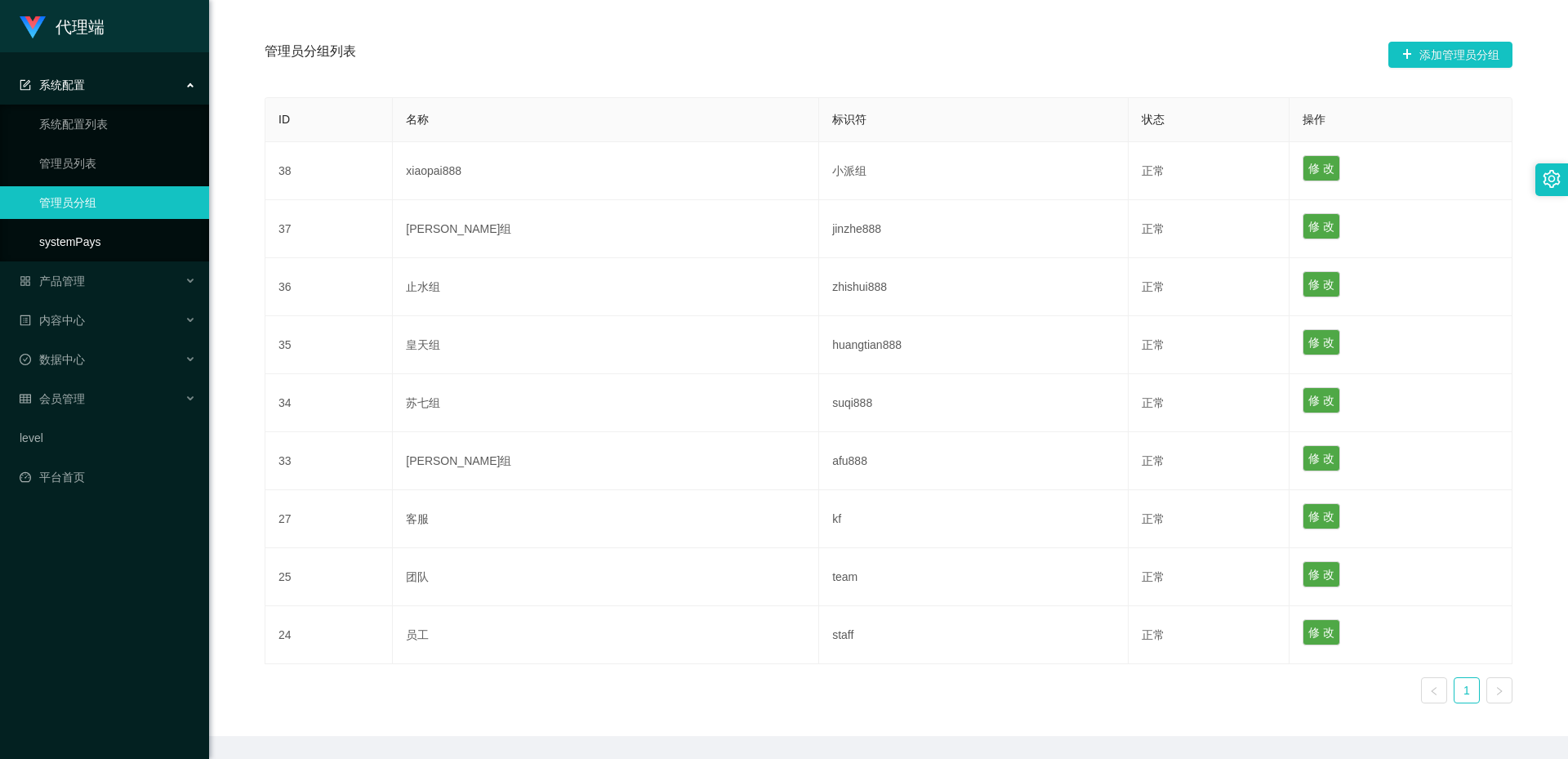
scroll to position [187, 0]
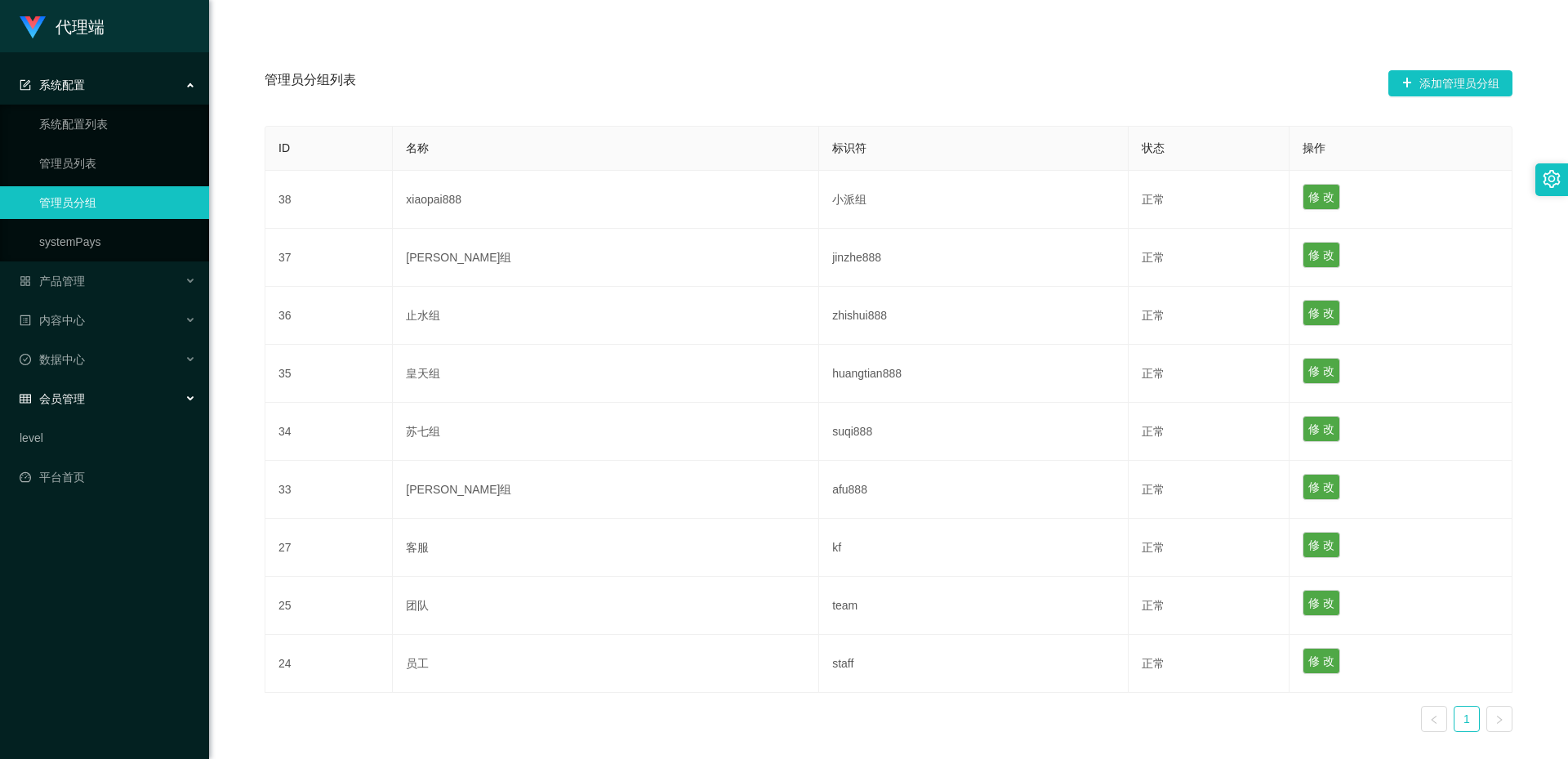
click at [101, 401] on div "会员管理" at bounding box center [104, 398] width 209 height 33
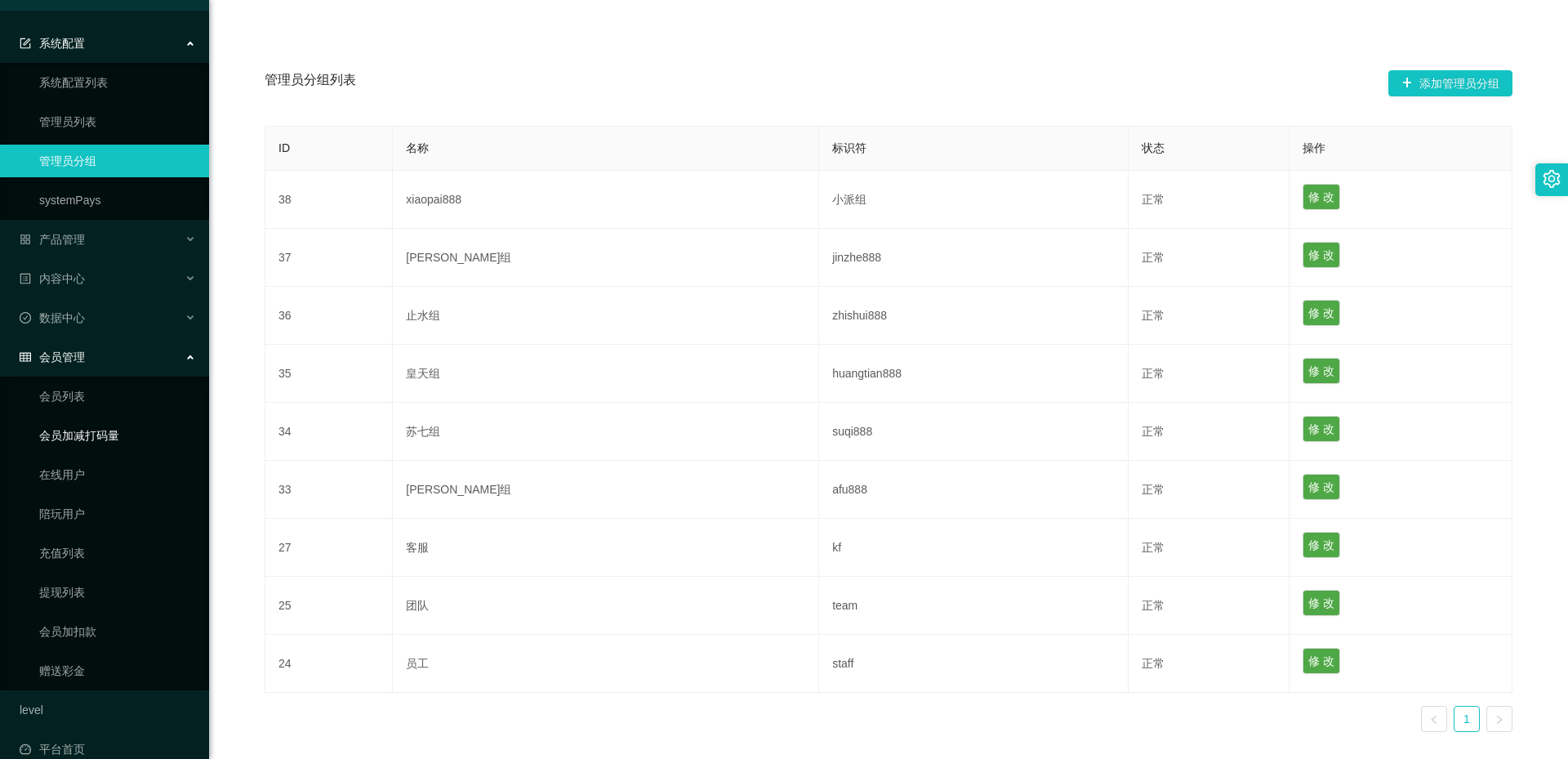
scroll to position [64, 0]
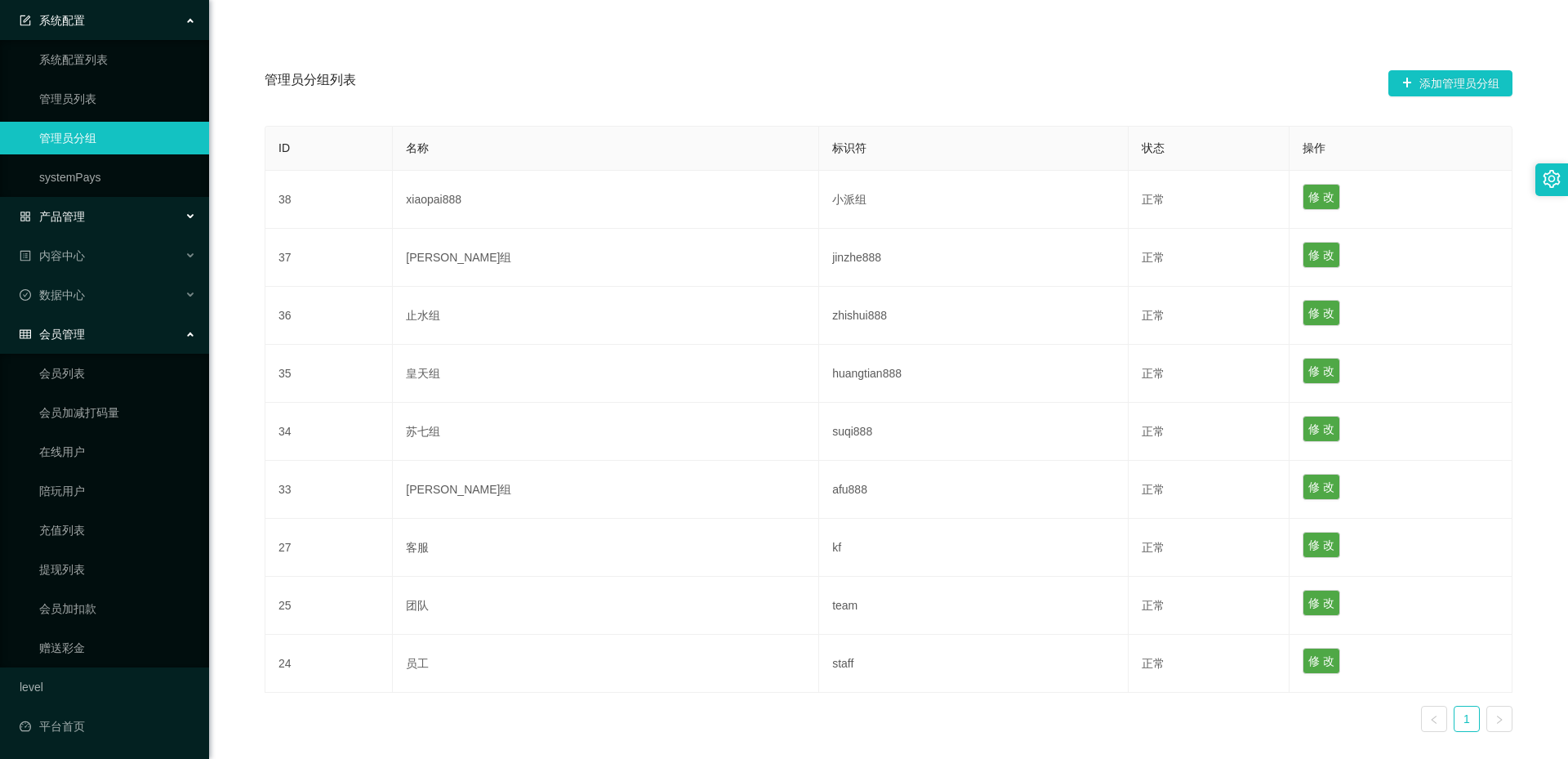
click at [107, 216] on div "产品管理" at bounding box center [104, 216] width 209 height 33
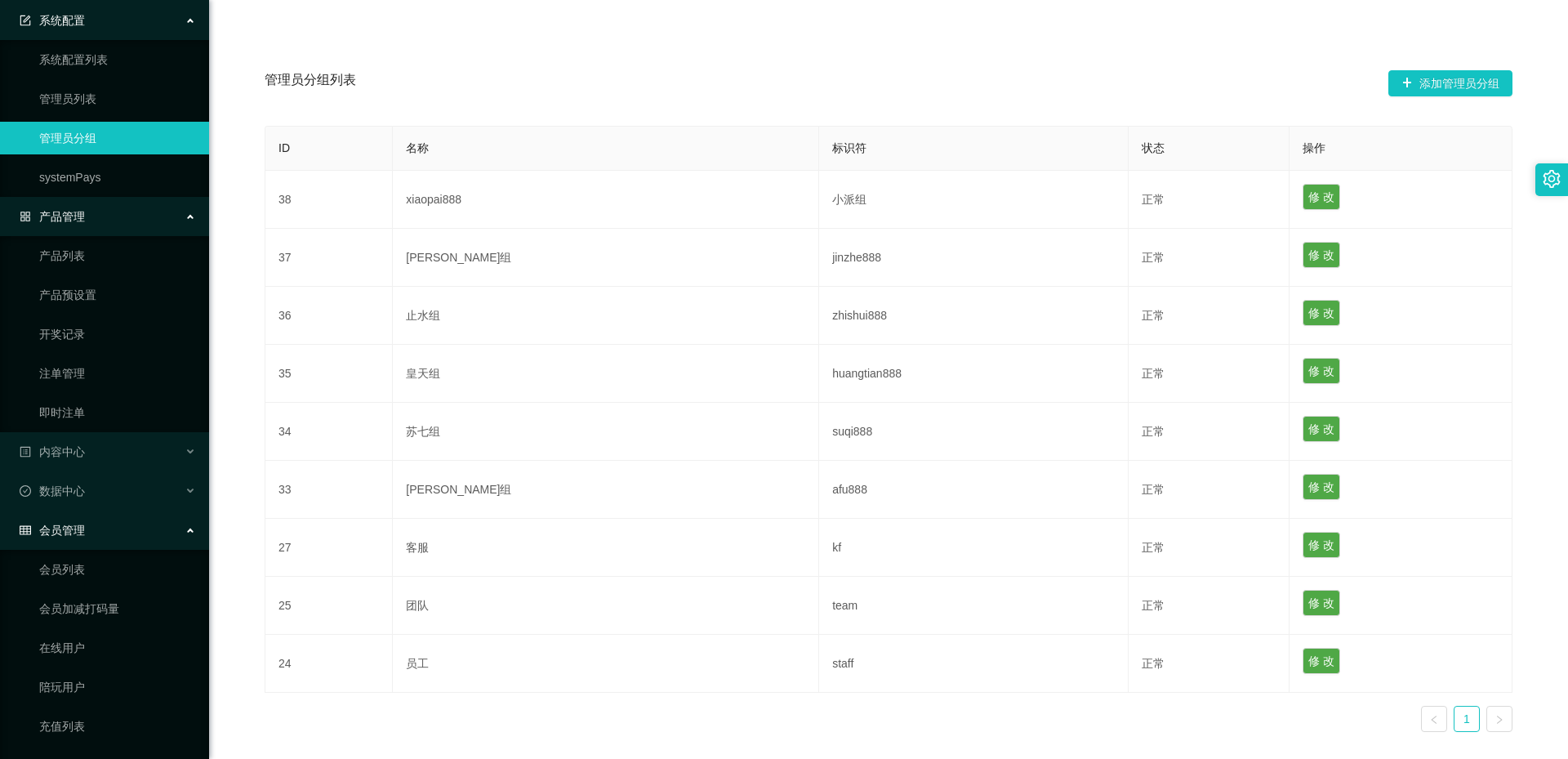
click at [107, 216] on div "产品管理" at bounding box center [104, 216] width 209 height 33
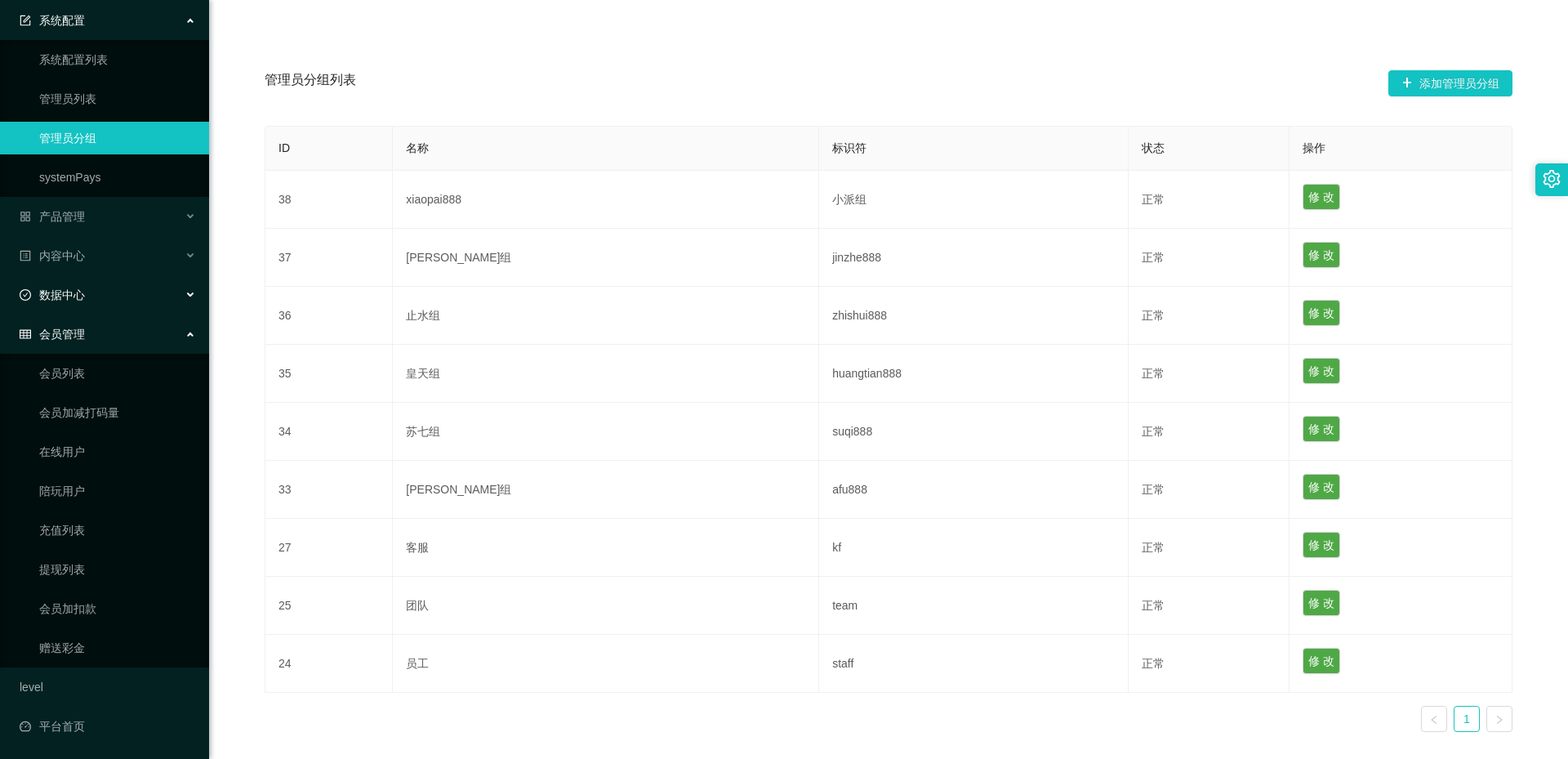
click at [129, 289] on div "数据中心" at bounding box center [104, 294] width 209 height 33
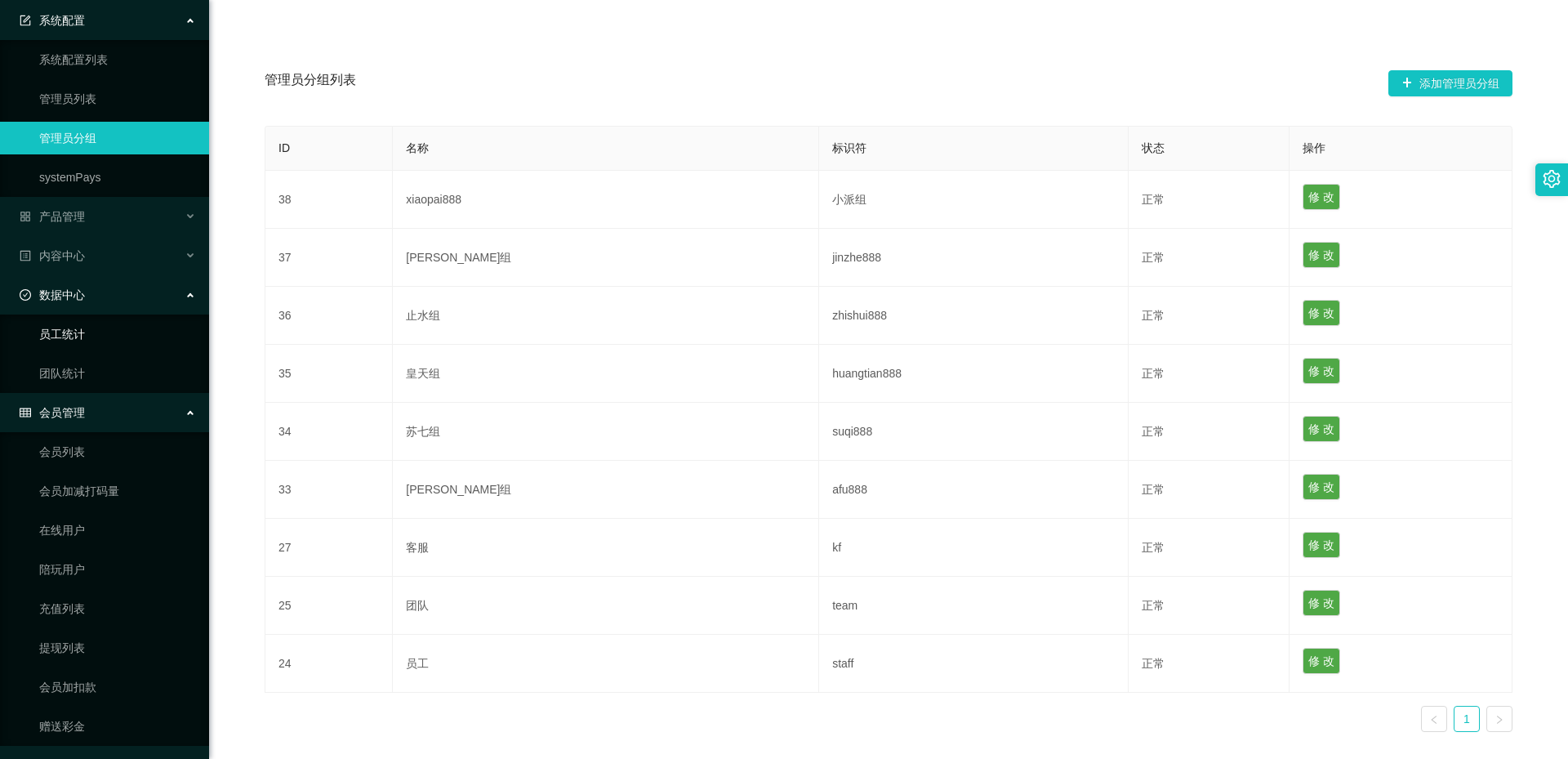
click at [89, 344] on link "员工统计" at bounding box center [118, 334] width 157 height 33
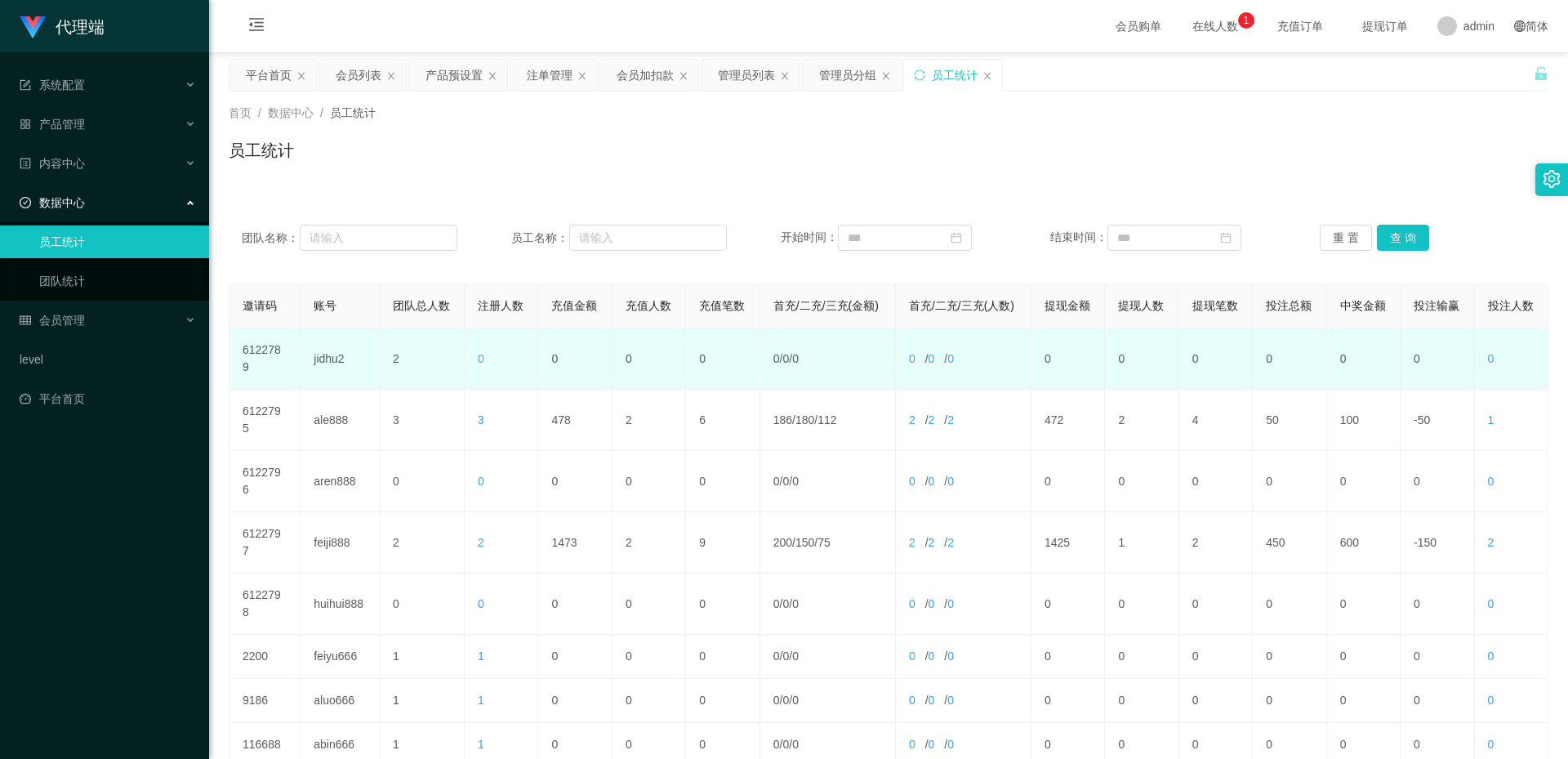
click at [266, 363] on td "6122789" at bounding box center [265, 359] width 71 height 61
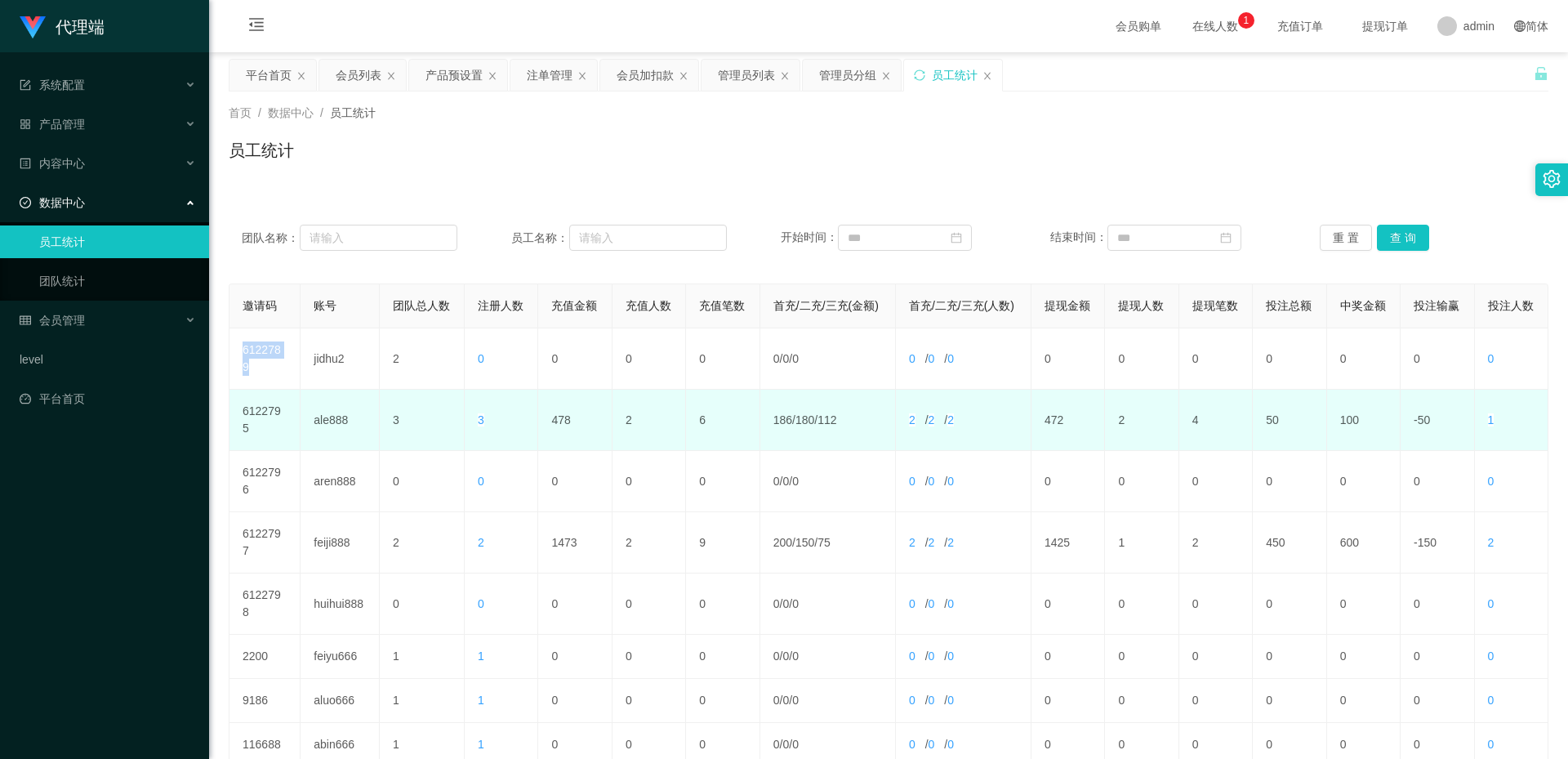
copy td "6122789"
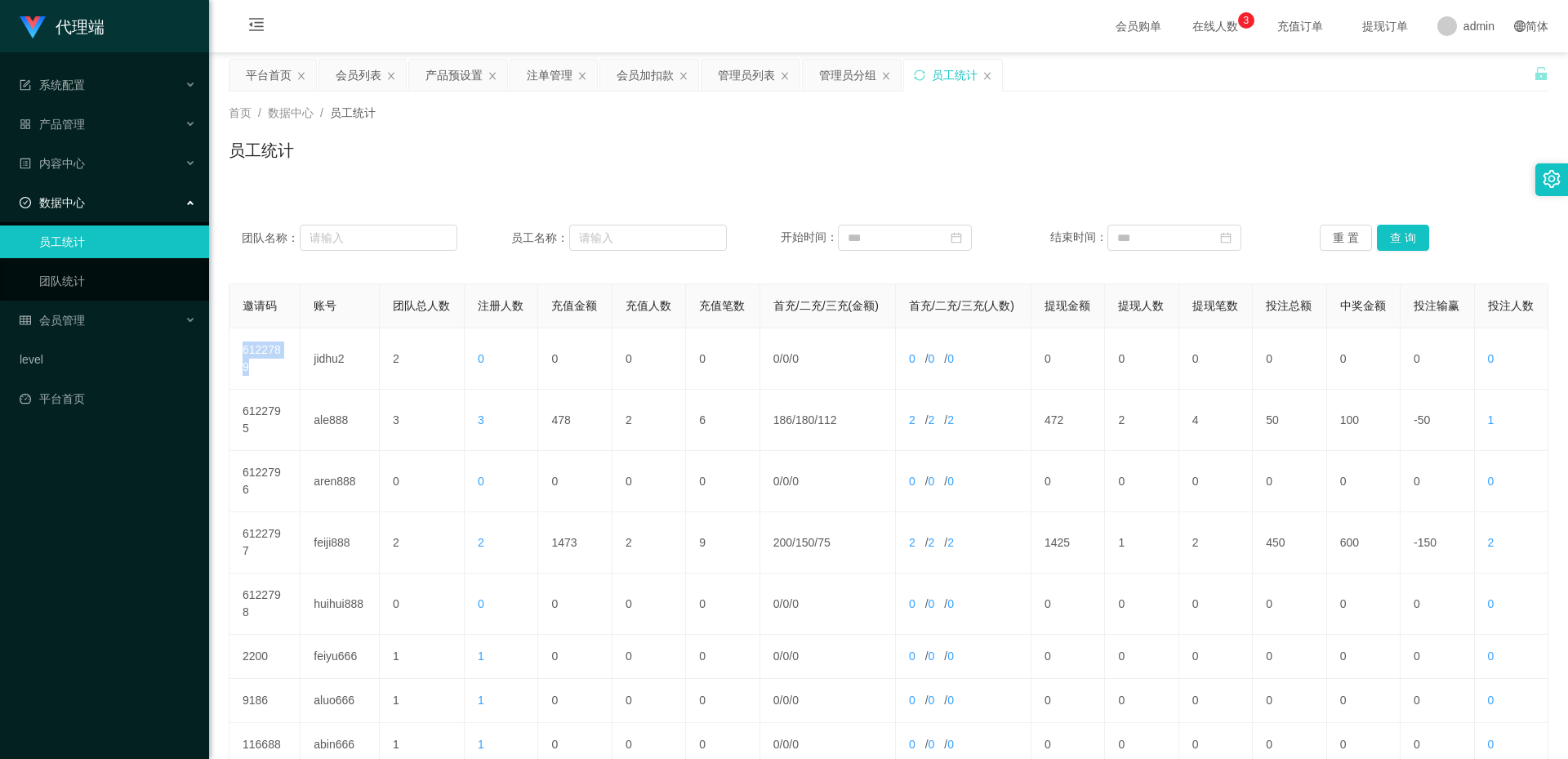
click at [987, 74] on icon "图标: close" at bounding box center [987, 76] width 10 height 10
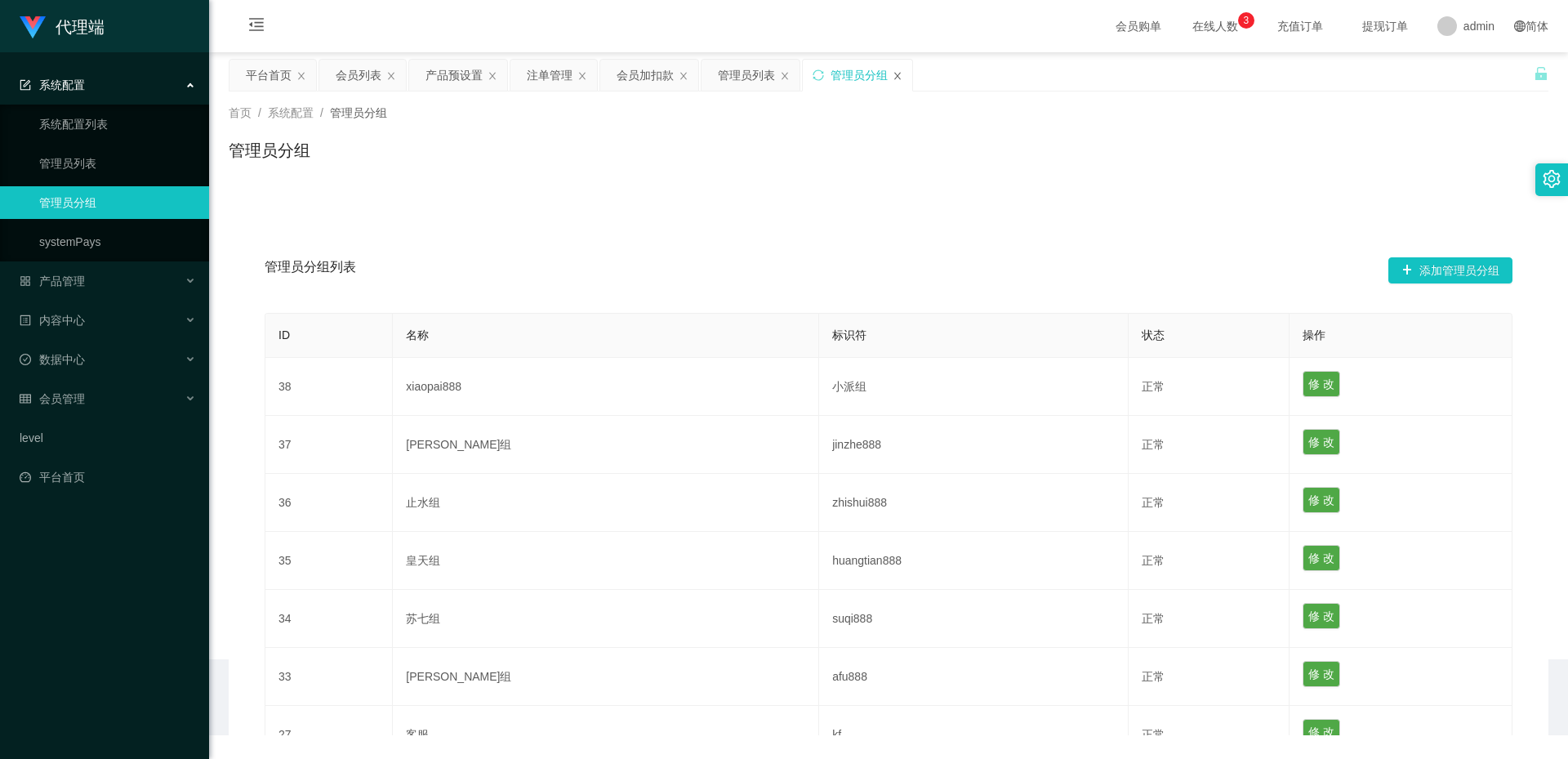
click at [896, 80] on icon "图标: close" at bounding box center [897, 76] width 10 height 10
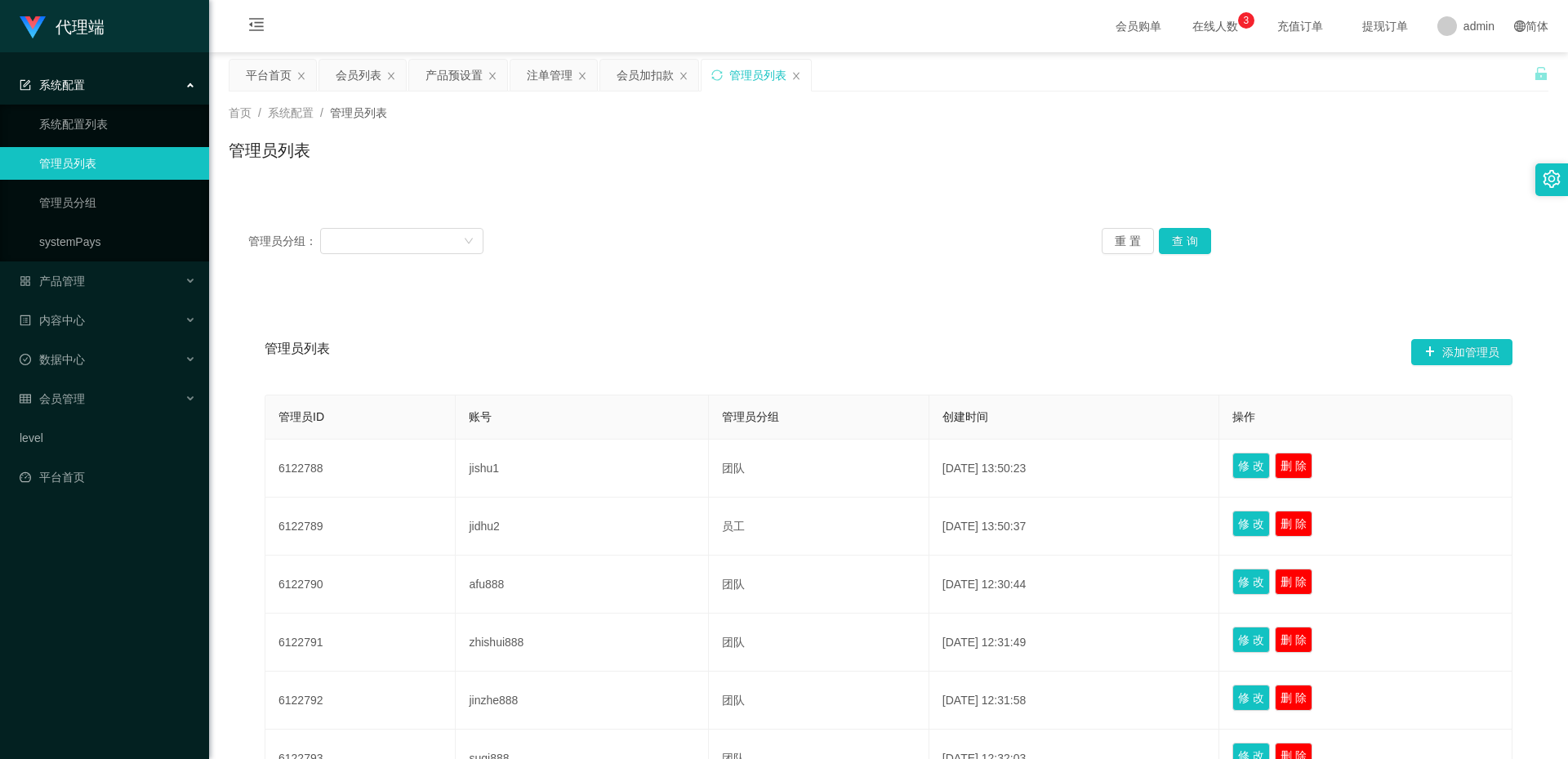
click at [794, 69] on div "管理员列表" at bounding box center [756, 74] width 109 height 31
click at [794, 79] on icon "图标: close" at bounding box center [796, 76] width 10 height 10
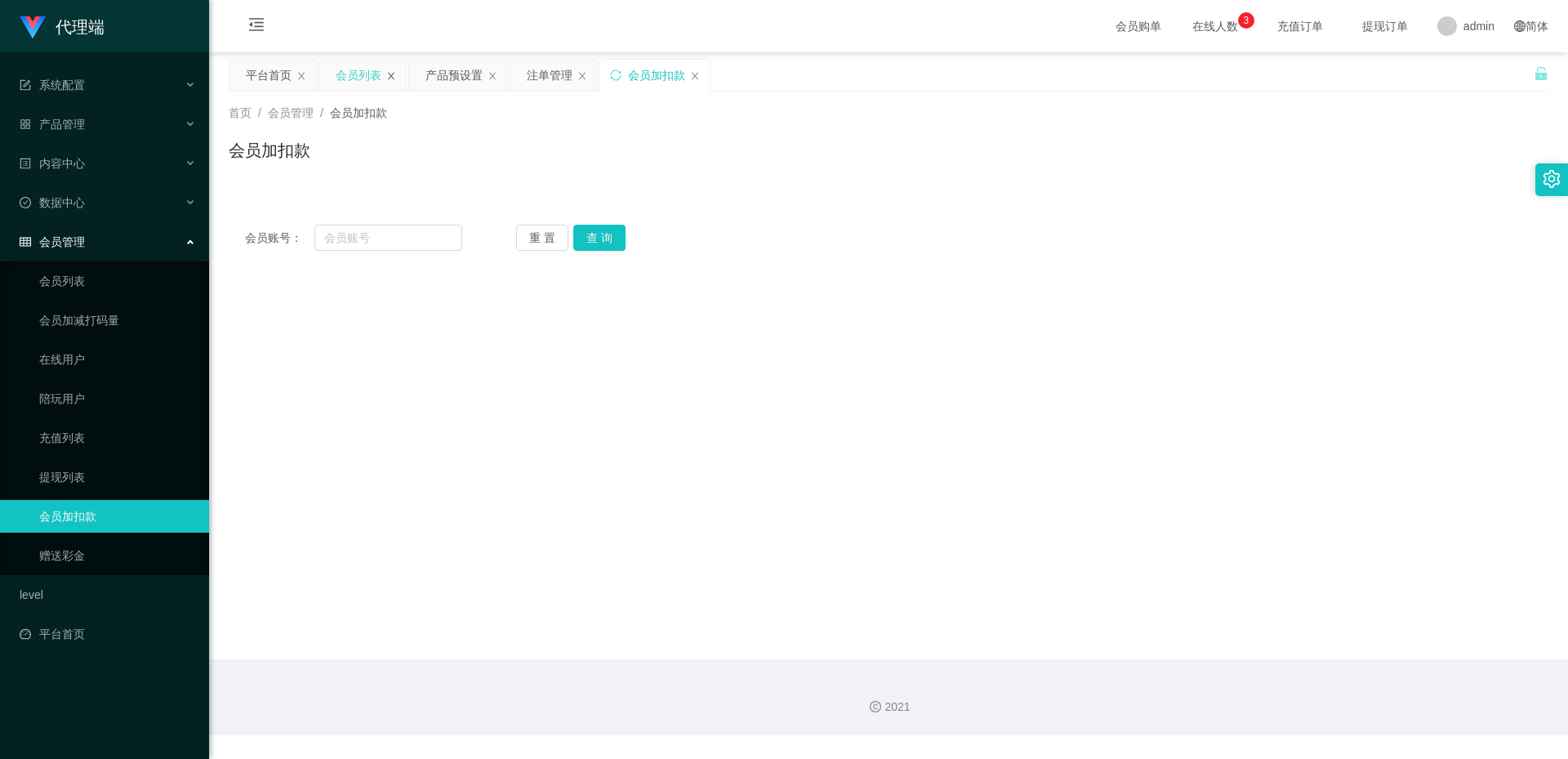
click at [388, 74] on icon "图标: close" at bounding box center [391, 76] width 10 height 10
click at [552, 73] on div "会员加扣款" at bounding box center [566, 74] width 57 height 31
click at [58, 275] on link "会员列表" at bounding box center [118, 281] width 157 height 33
